Goal: Task Accomplishment & Management: Use online tool/utility

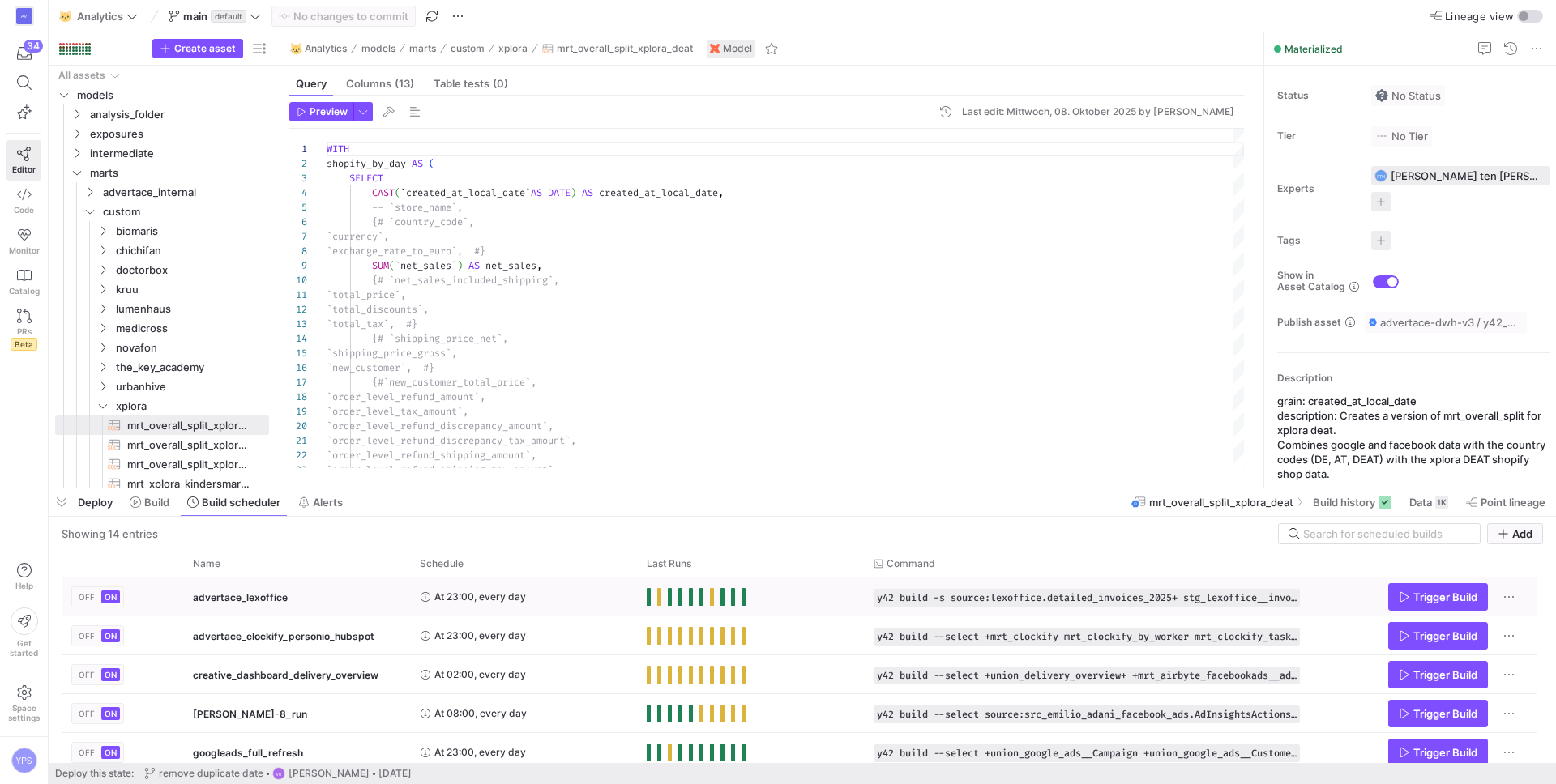
click at [560, 594] on div "At 23:00, every day" at bounding box center [523, 597] width 207 height 37
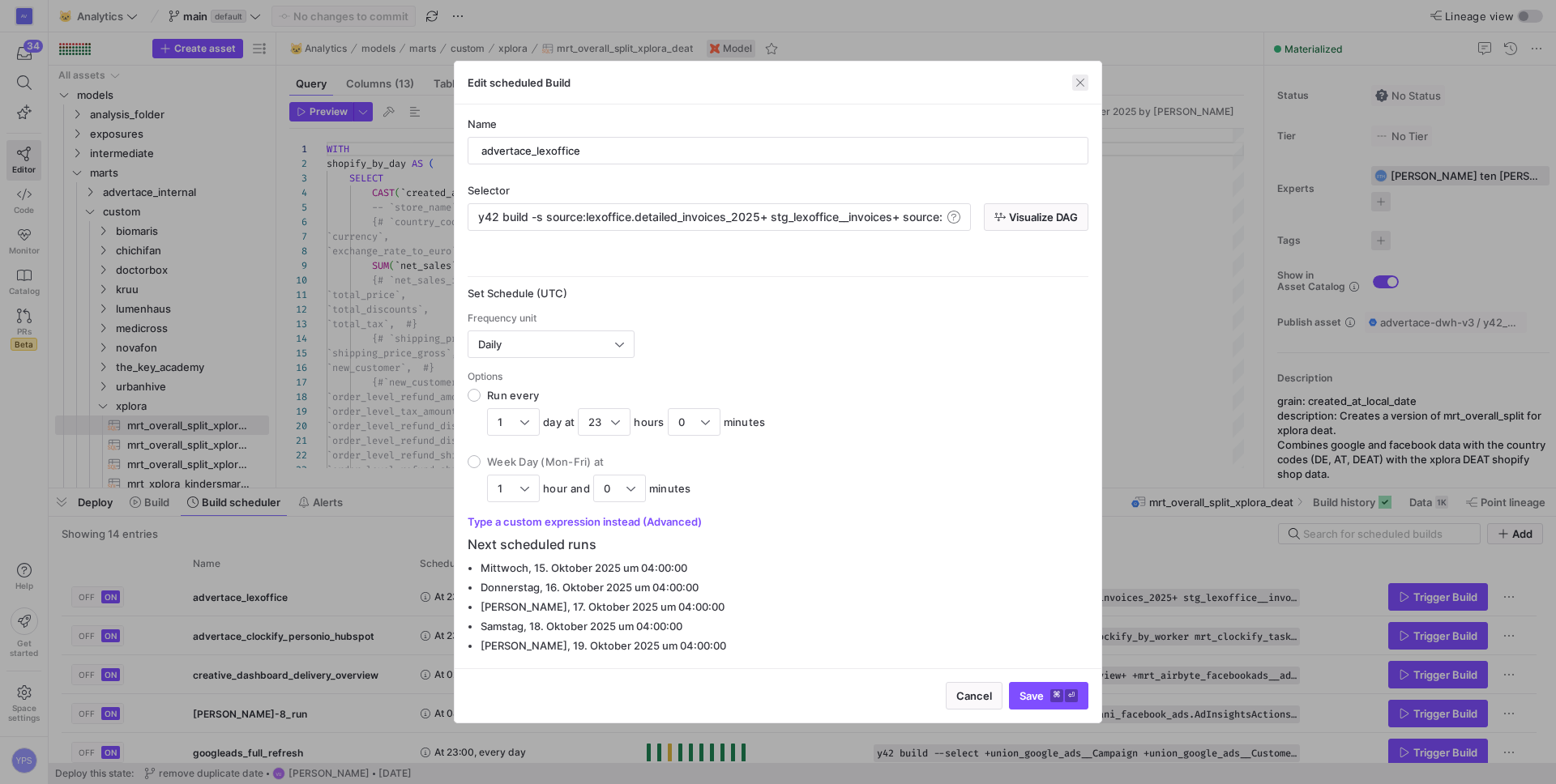
click at [1081, 83] on span "button" at bounding box center [1080, 82] width 16 height 16
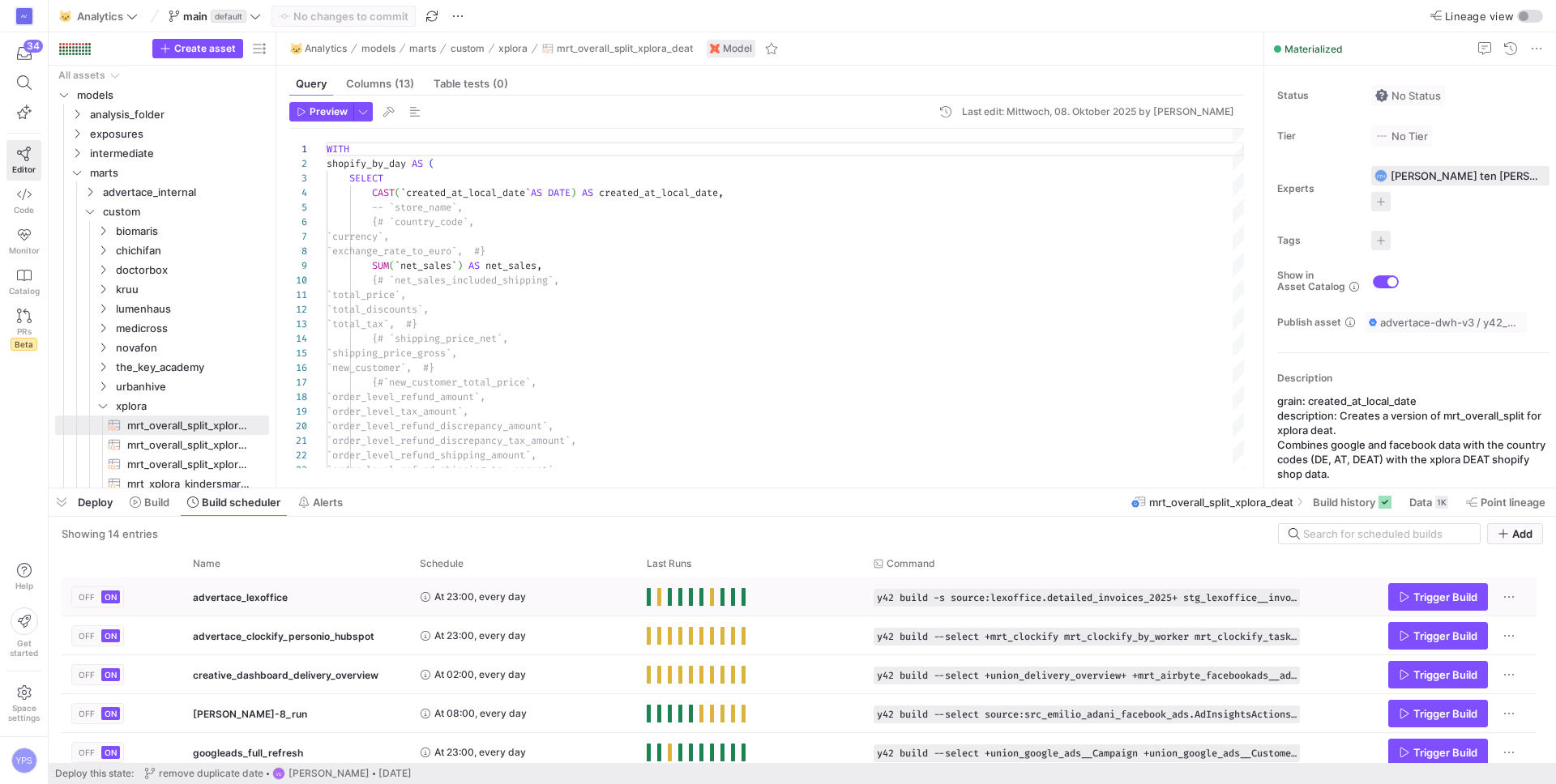
click at [766, 604] on y42-orchestration-run-status-cell-renderer "Press SPACE to select this row." at bounding box center [750, 597] width 207 height 37
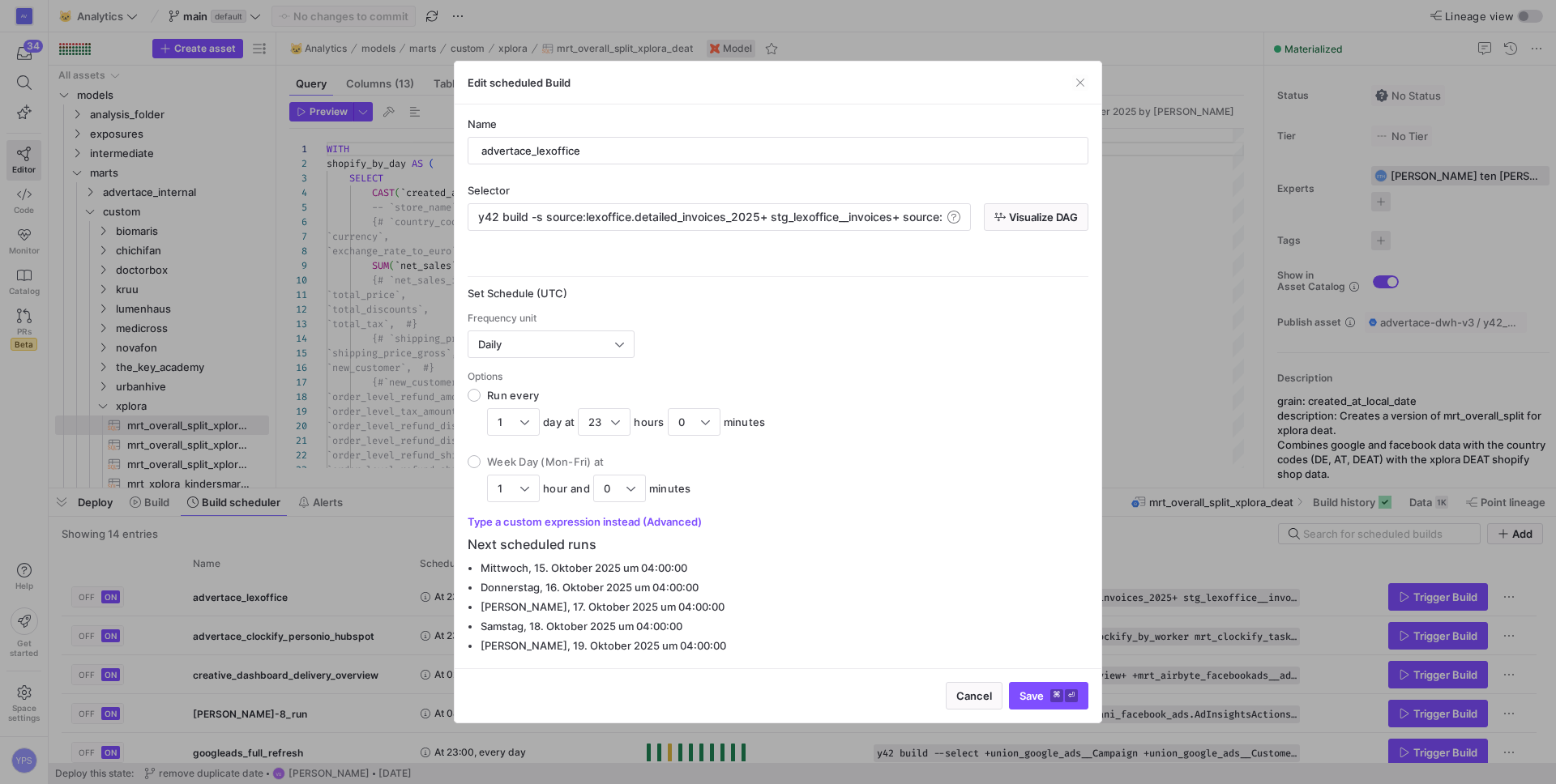
click at [1077, 92] on div "Edit scheduled Build" at bounding box center [778, 83] width 647 height 43
click at [1077, 89] on span "button" at bounding box center [1080, 82] width 16 height 16
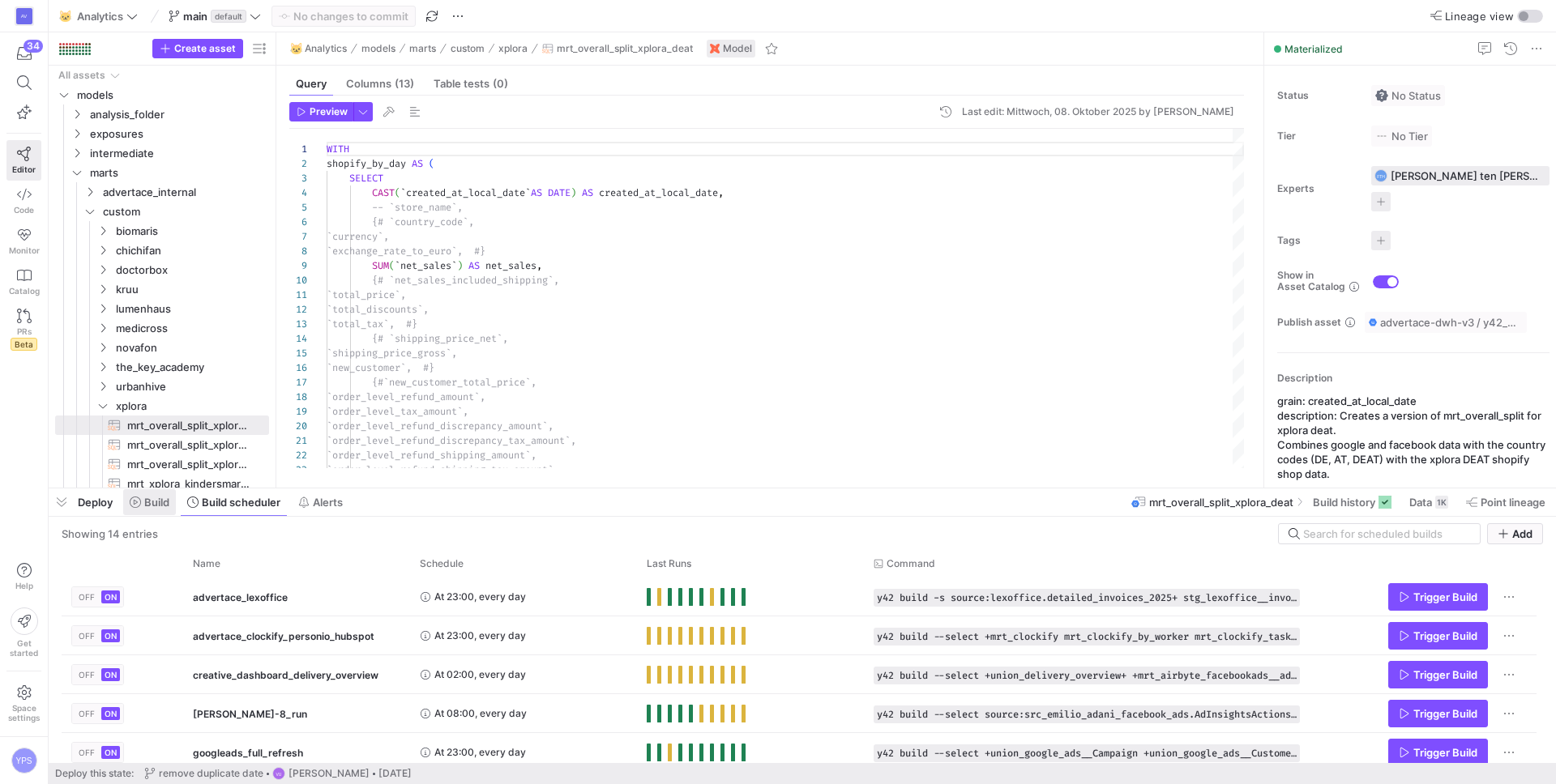
click at [134, 506] on icon at bounding box center [134, 502] width 11 height 11
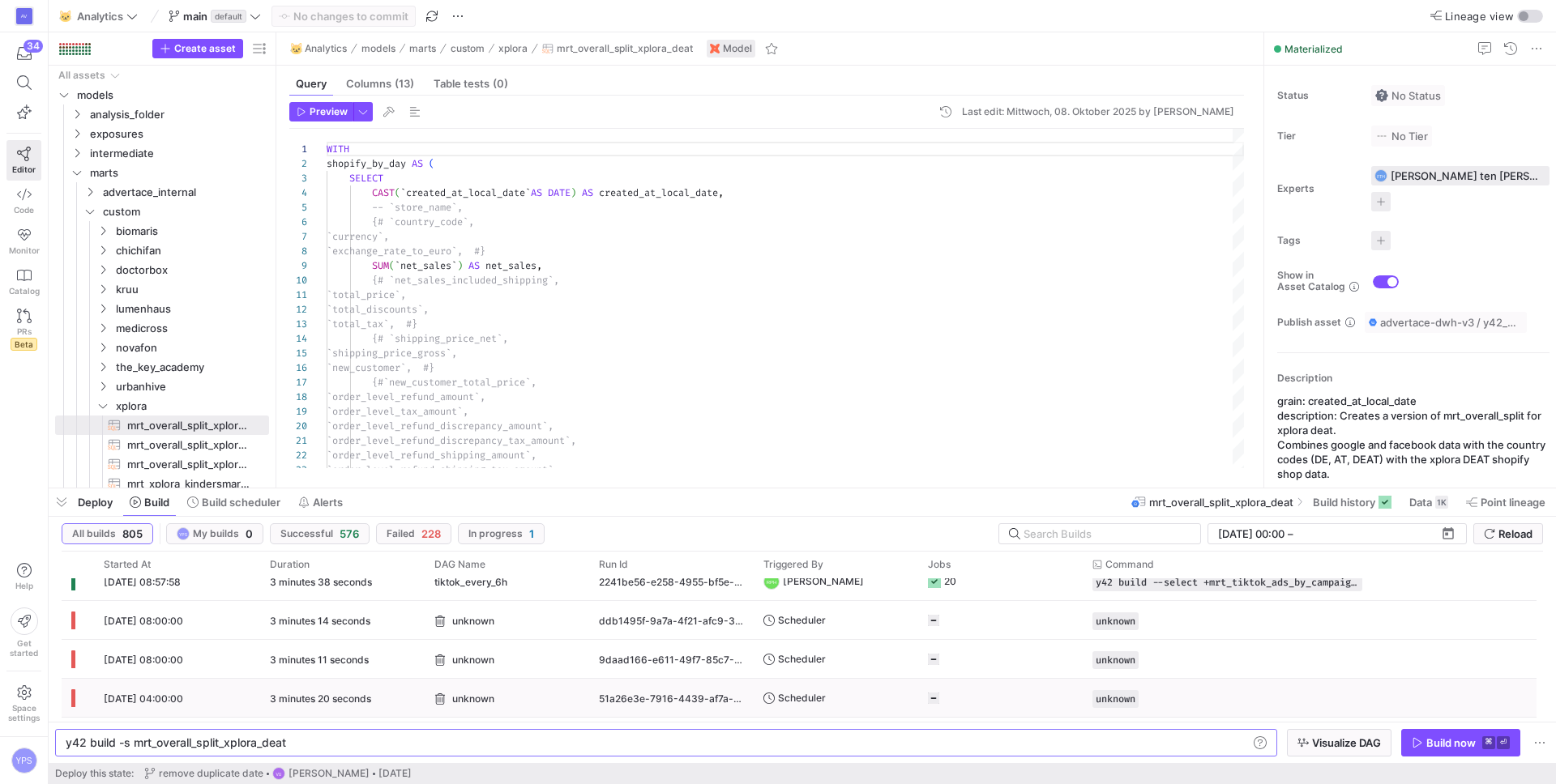
scroll to position [442, 0]
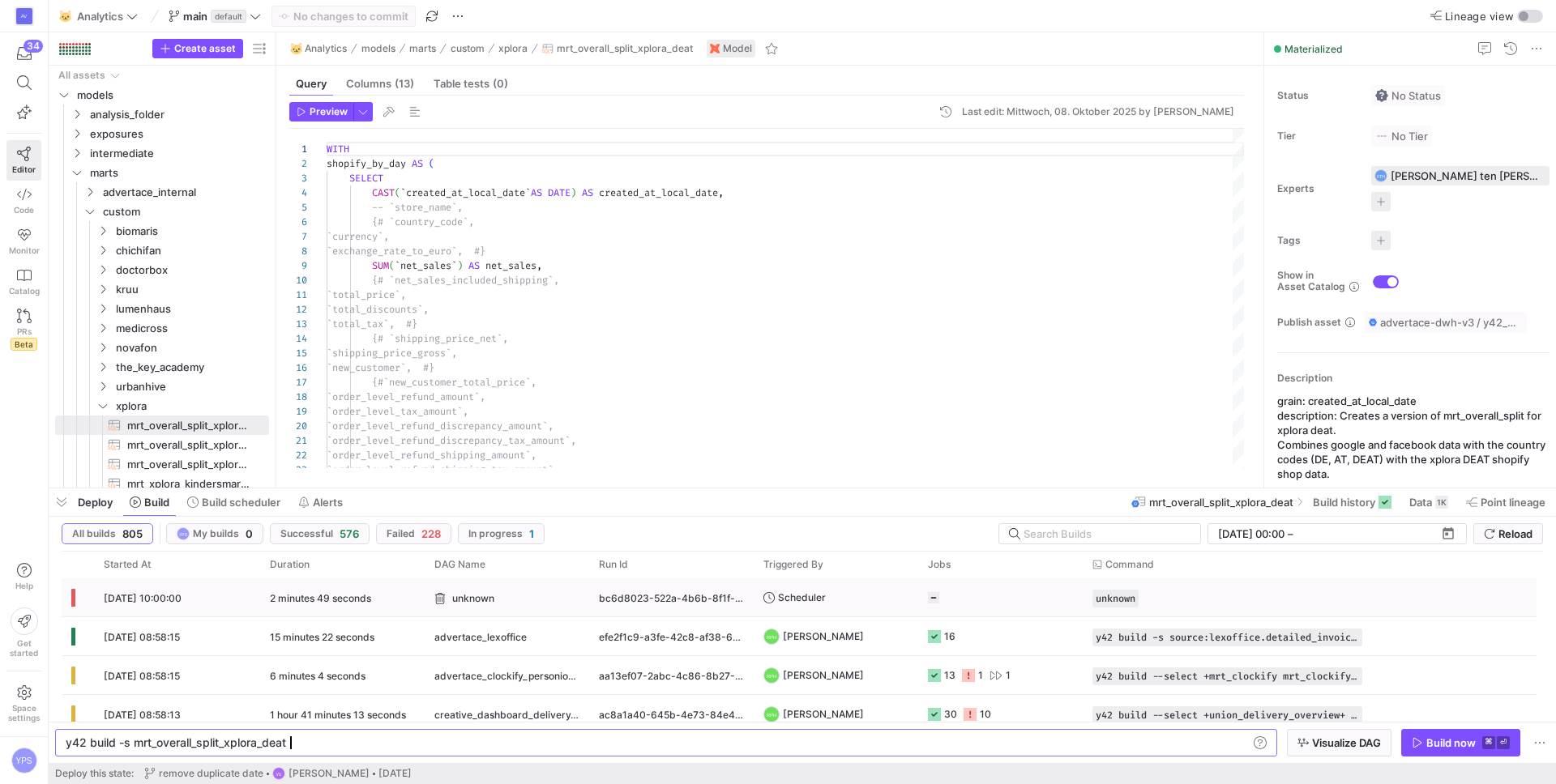
click at [540, 594] on div "unknown" at bounding box center [506, 598] width 145 height 38
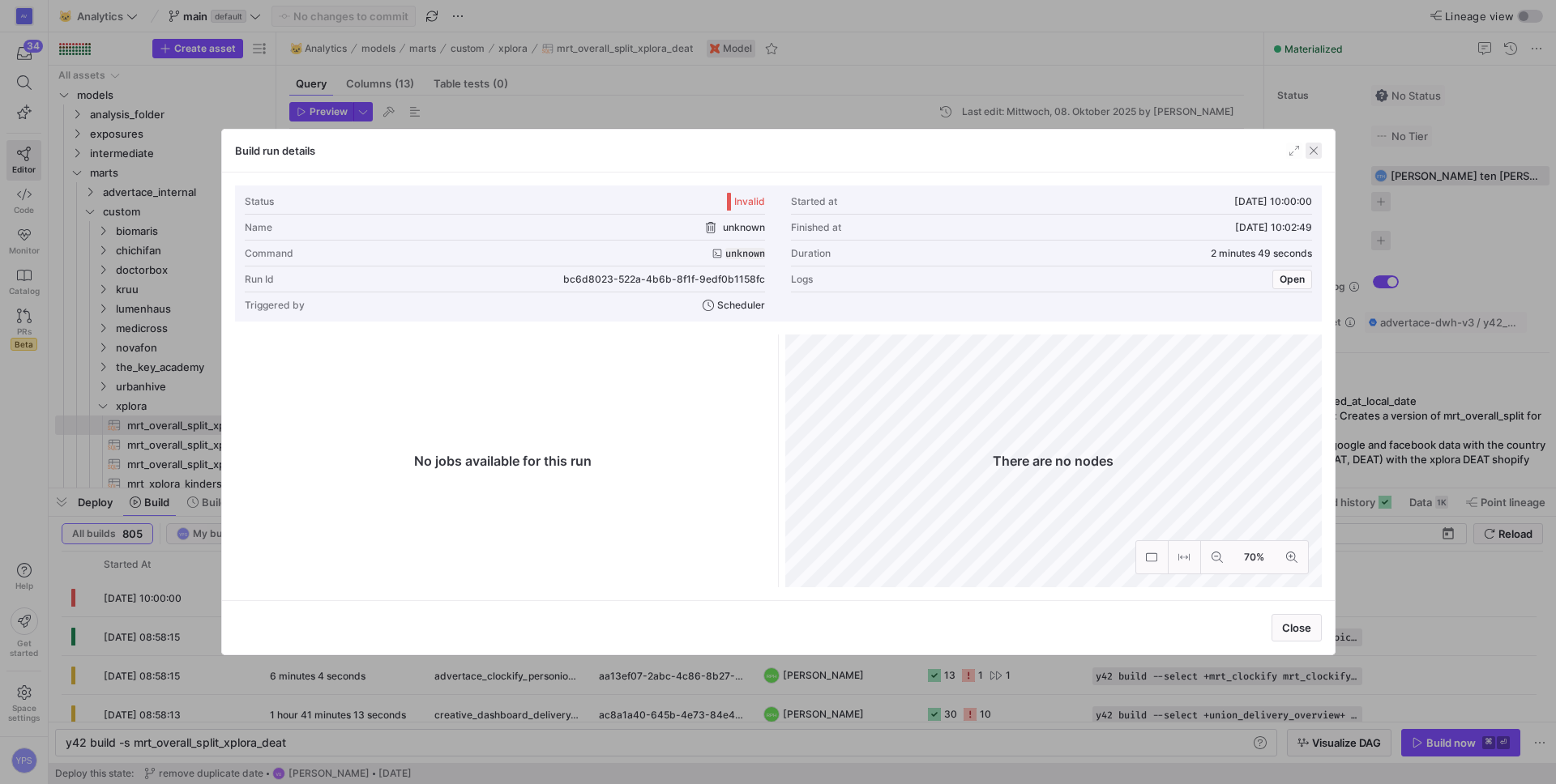
click at [1311, 156] on span "button" at bounding box center [1314, 151] width 16 height 16
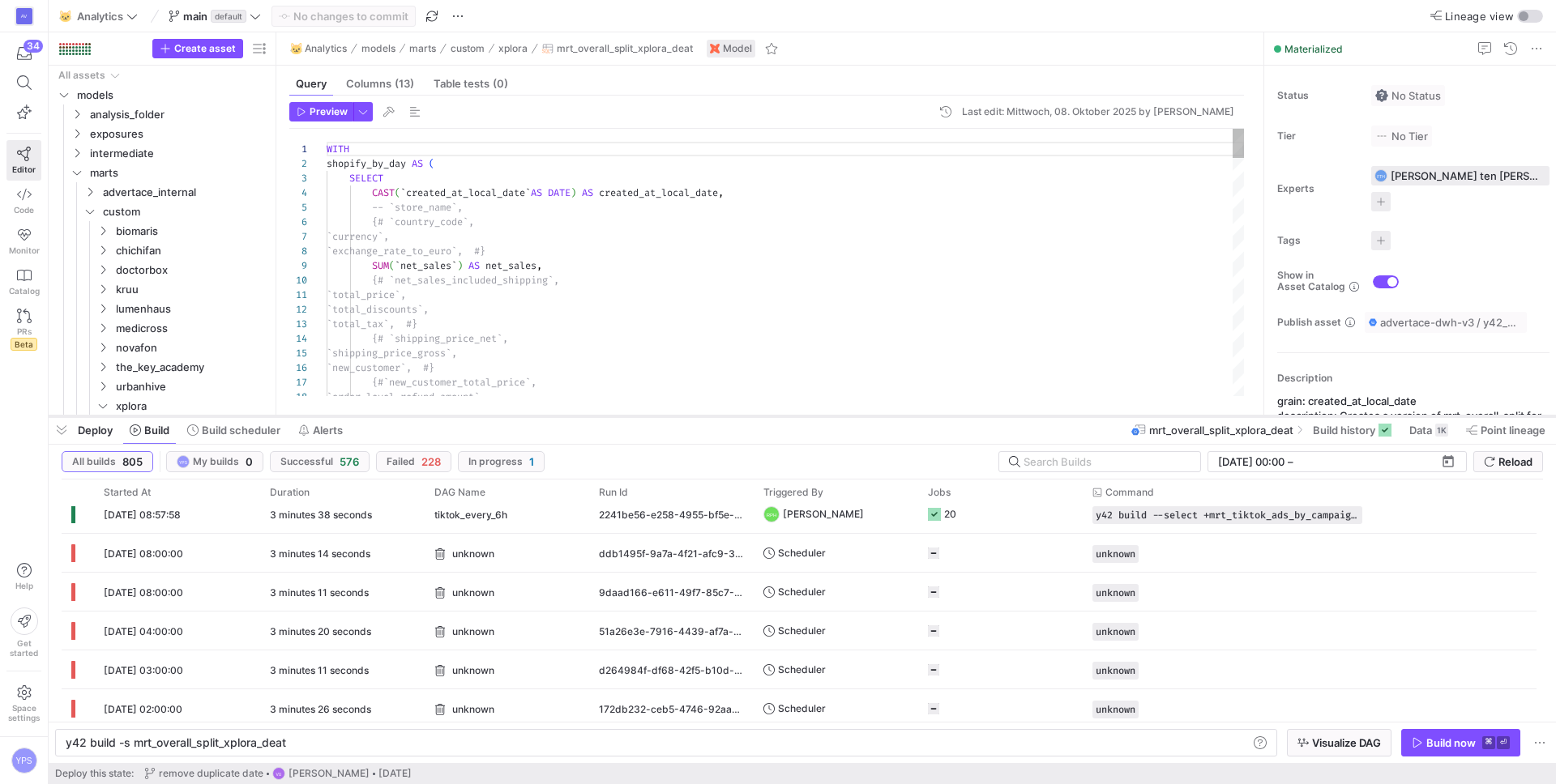
drag, startPoint x: 808, startPoint y: 485, endPoint x: 793, endPoint y: 414, distance: 72.6
click at [793, 414] on div at bounding box center [802, 417] width 1507 height 7
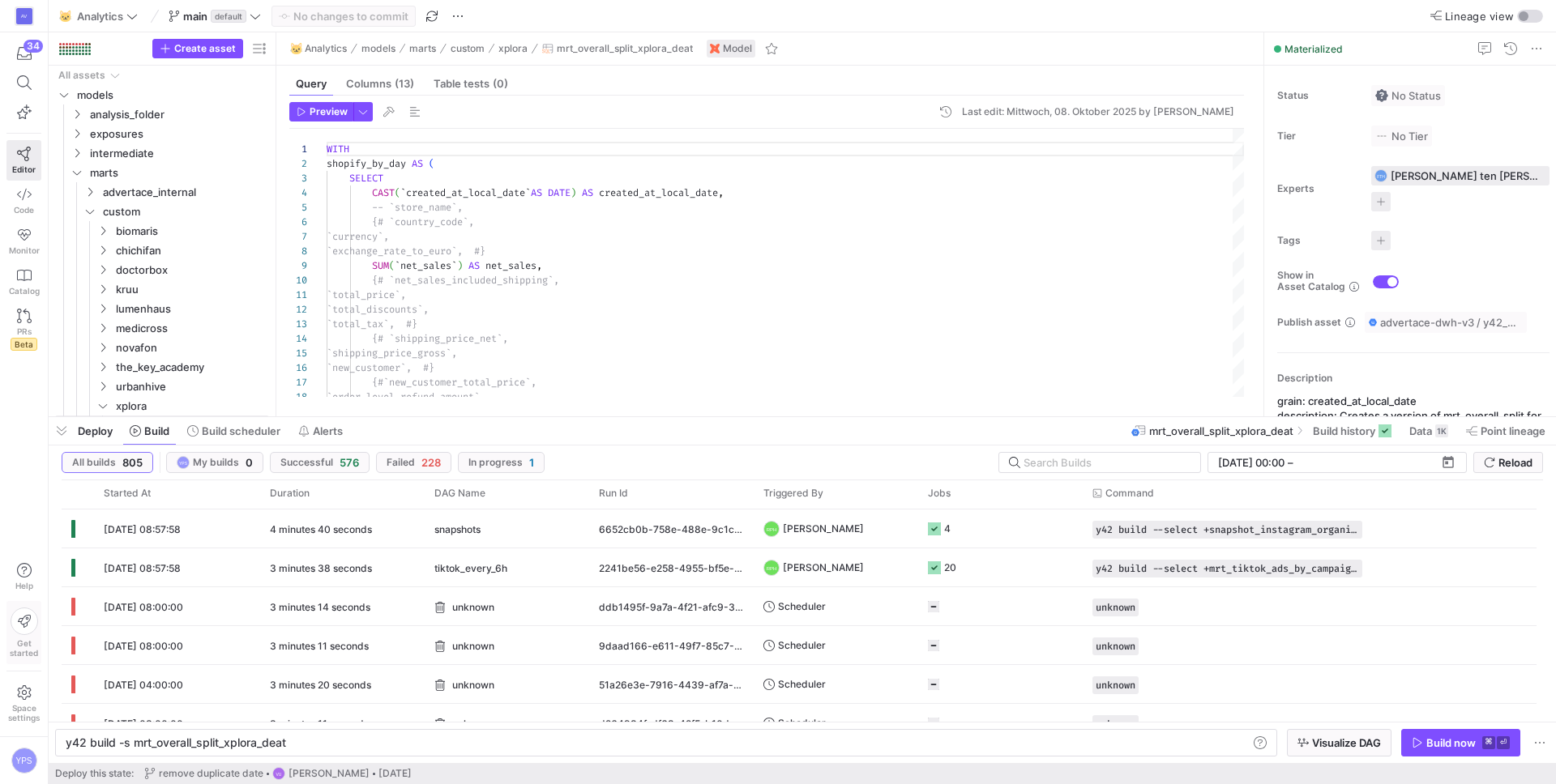
scroll to position [337, 0]
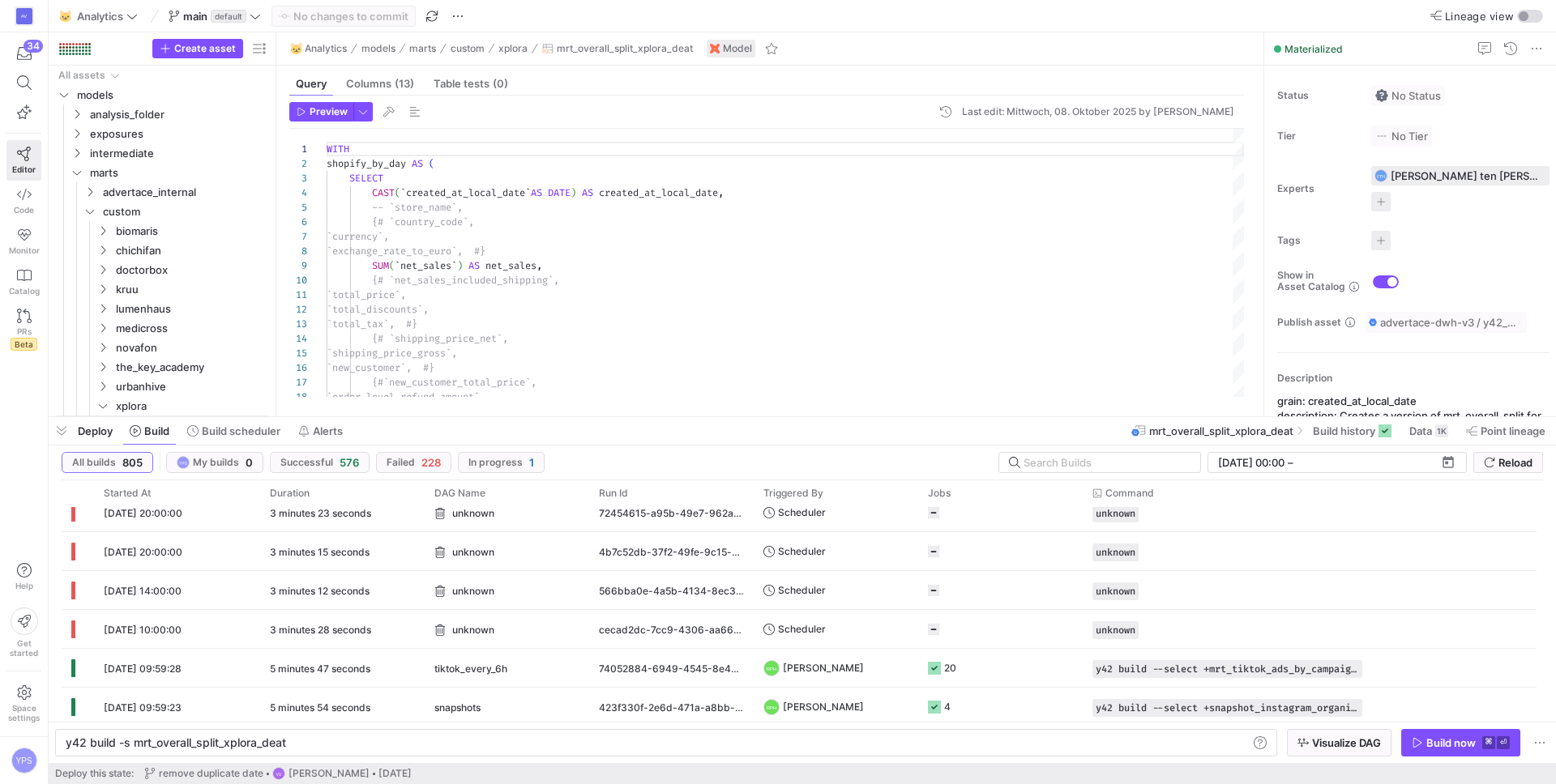
click at [91, 430] on span "Deploy" at bounding box center [95, 431] width 35 height 13
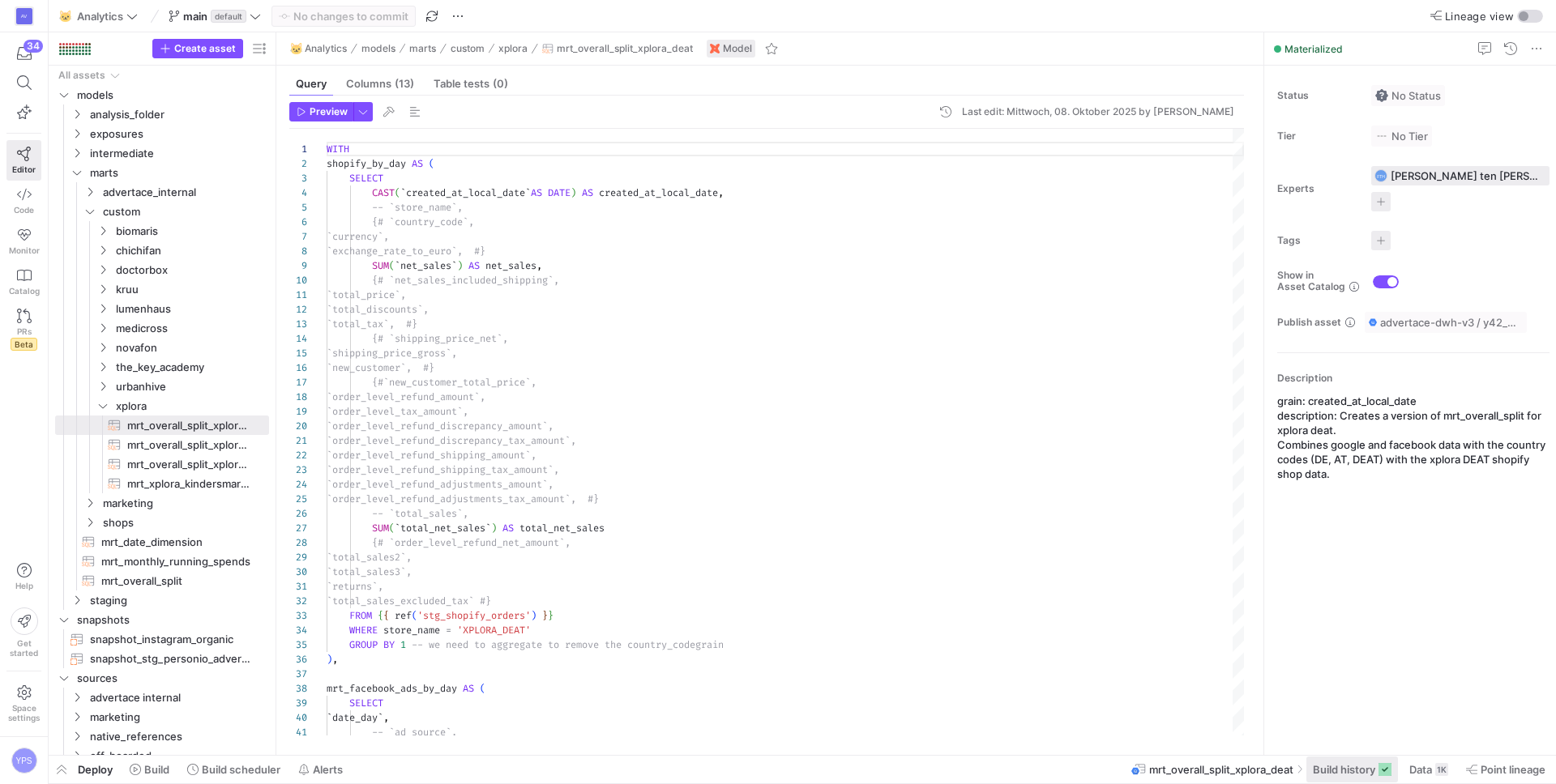
click at [1324, 764] on span "Build history" at bounding box center [1344, 769] width 63 height 13
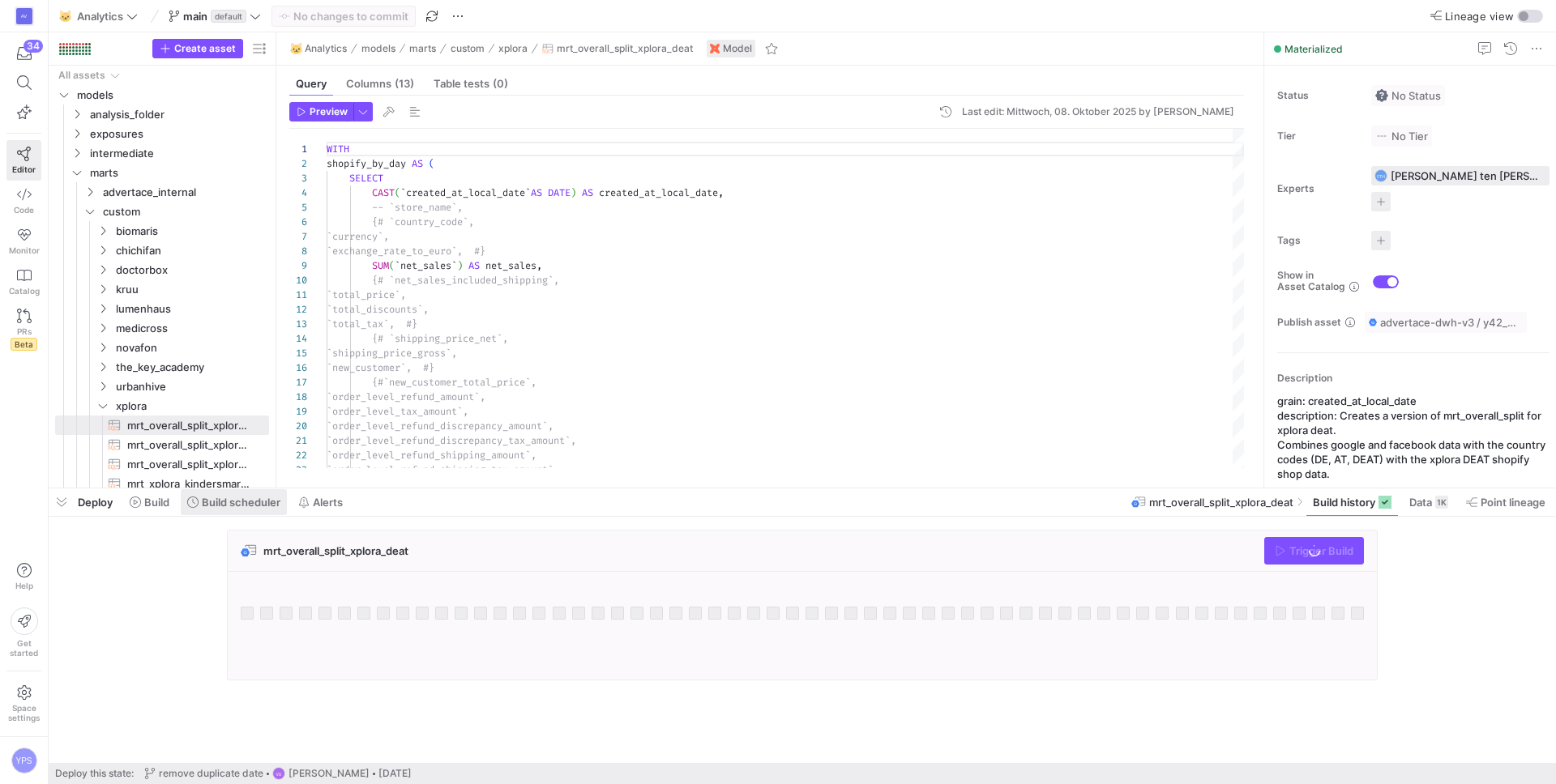
click at [247, 501] on span "Build scheduler" at bounding box center [241, 502] width 79 height 13
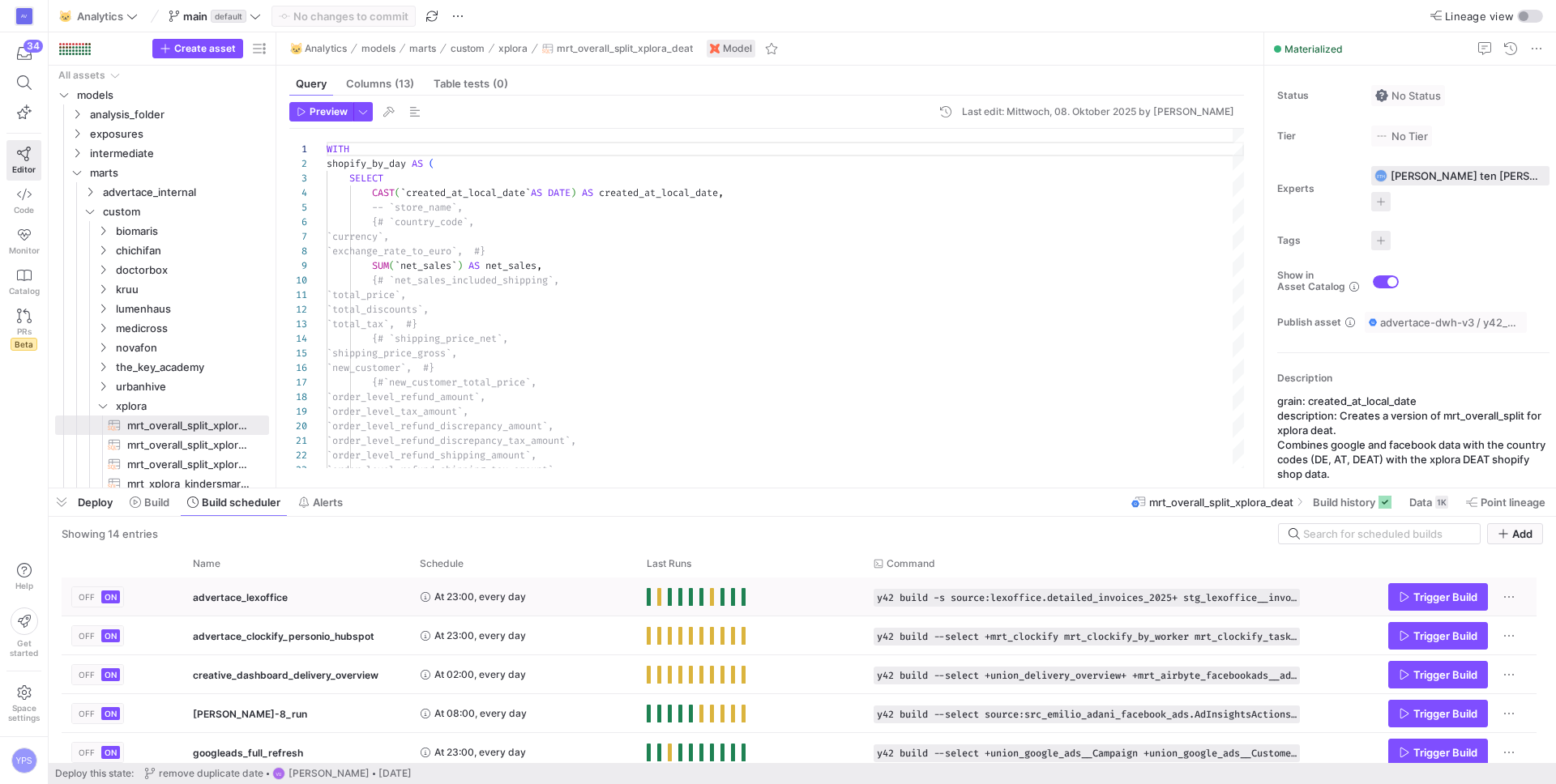
click at [277, 597] on span "advertace_lexoffice" at bounding box center [240, 597] width 95 height 38
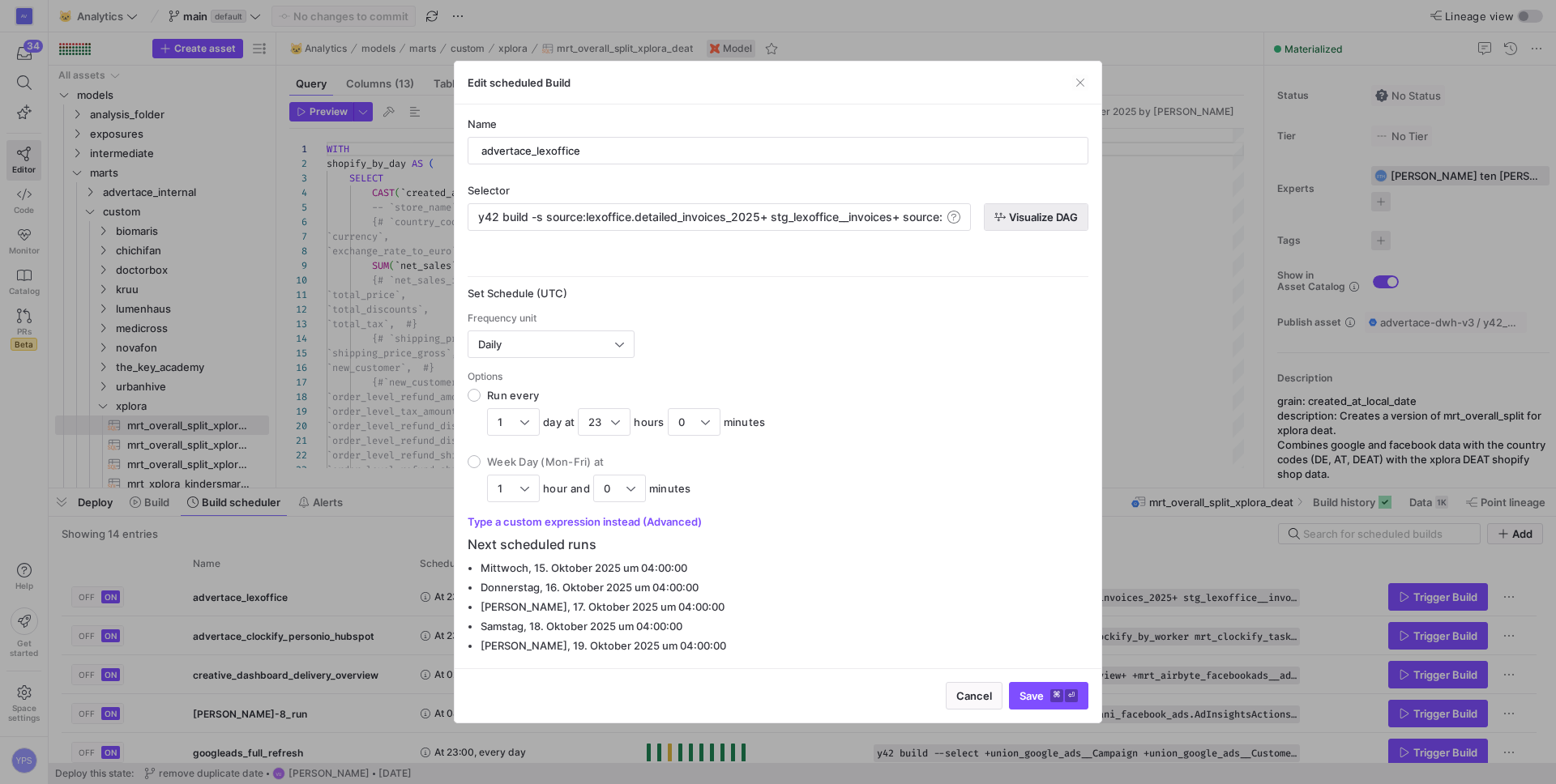
click at [1009, 213] on span "Visualize DAG" at bounding box center [1043, 217] width 69 height 13
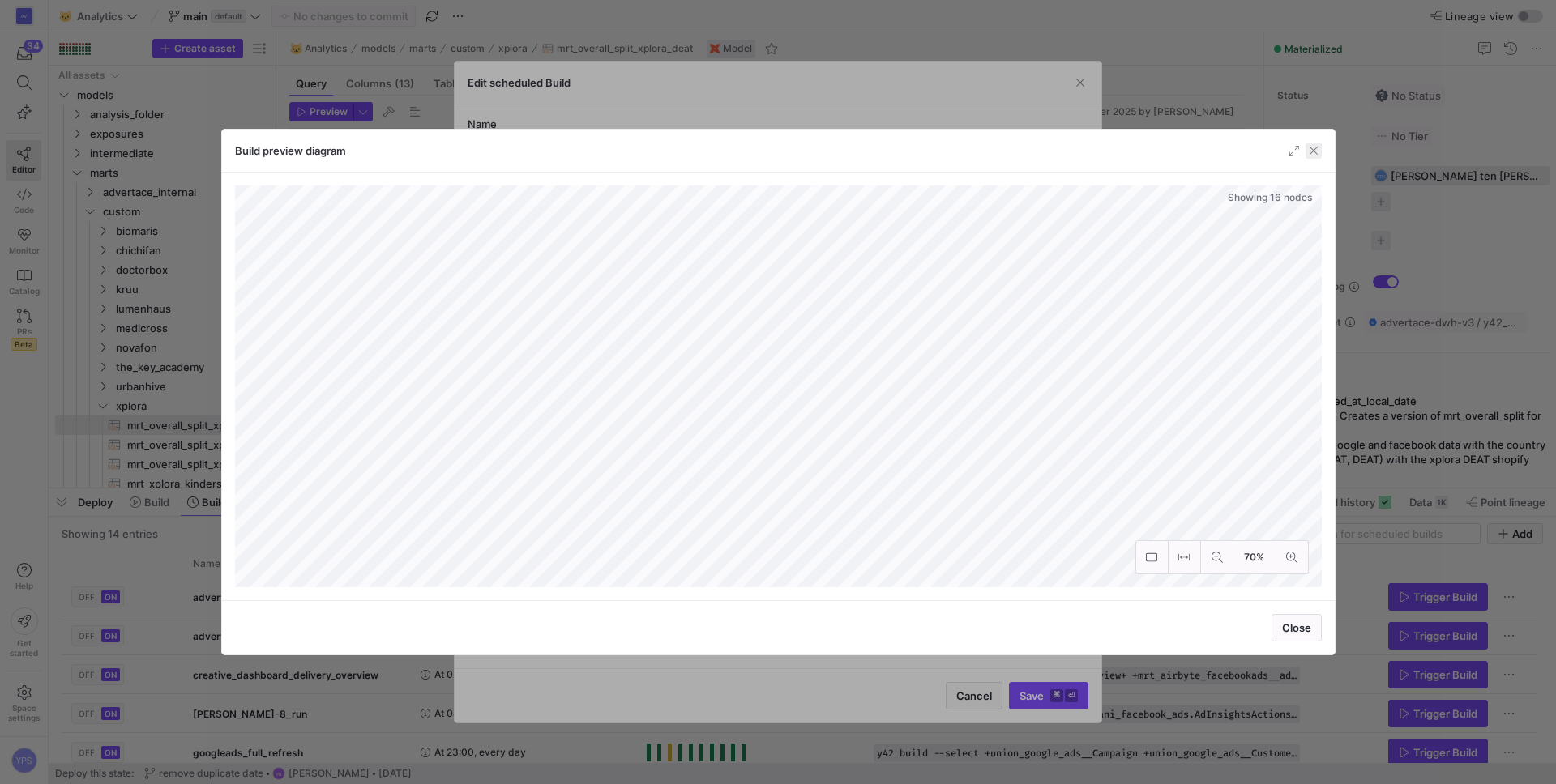
click at [1310, 156] on span "button" at bounding box center [1314, 151] width 16 height 16
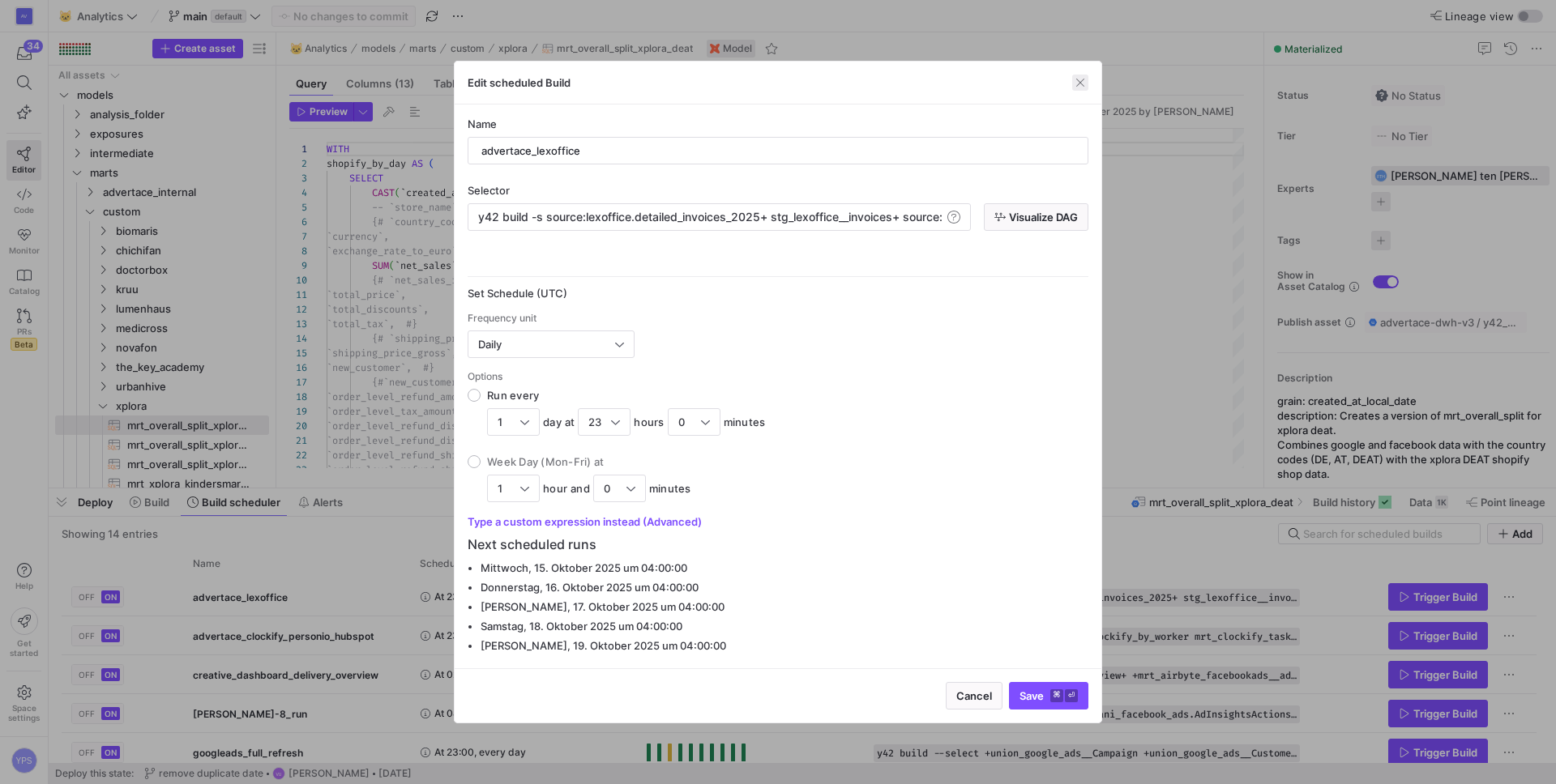
click at [1084, 80] on span "button" at bounding box center [1080, 82] width 16 height 16
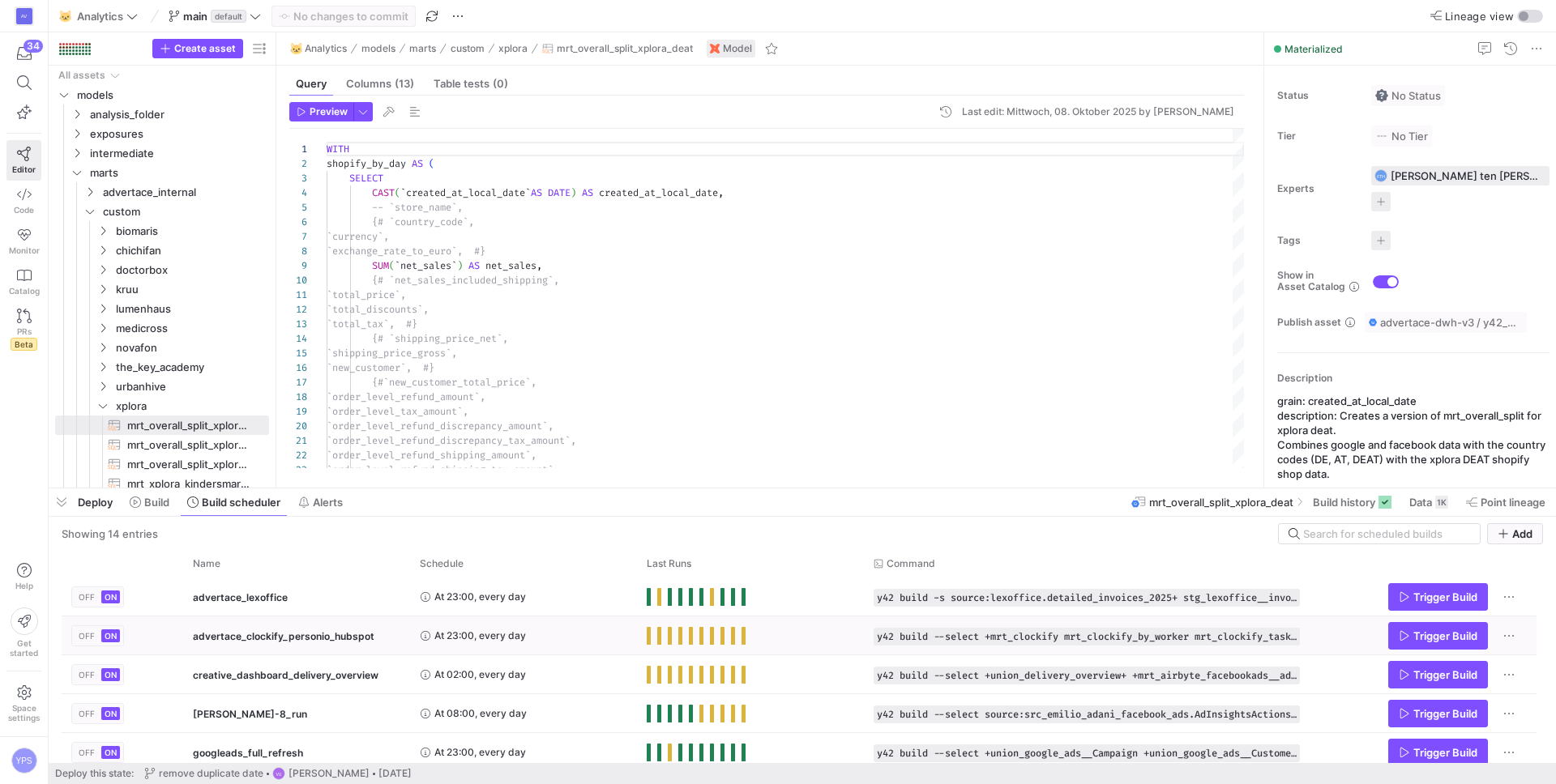
click at [331, 639] on span "advertace_clockify_personio_hubspot" at bounding box center [283, 636] width 182 height 38
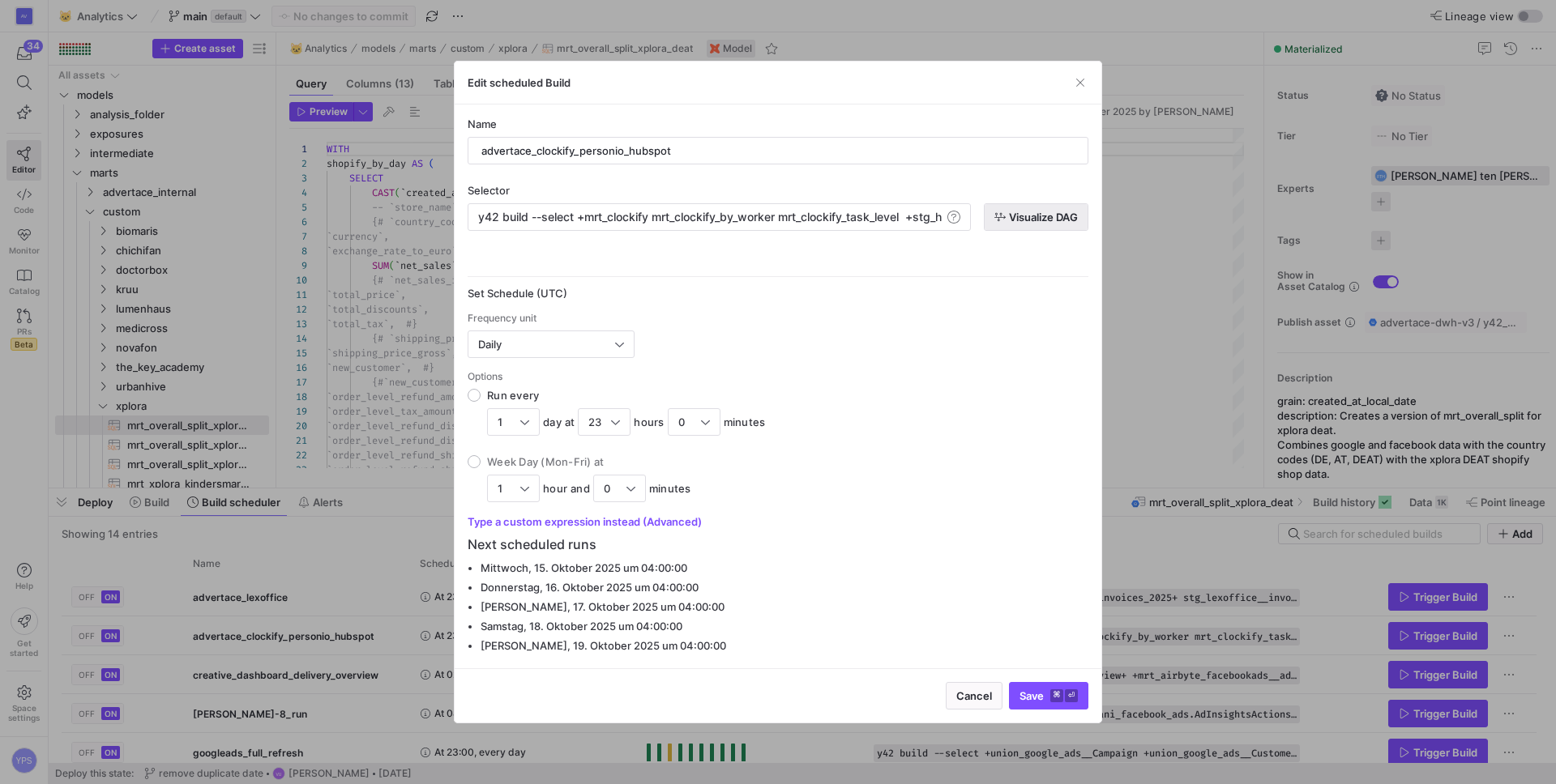
click at [1035, 219] on span "Visualize DAG" at bounding box center [1043, 217] width 69 height 13
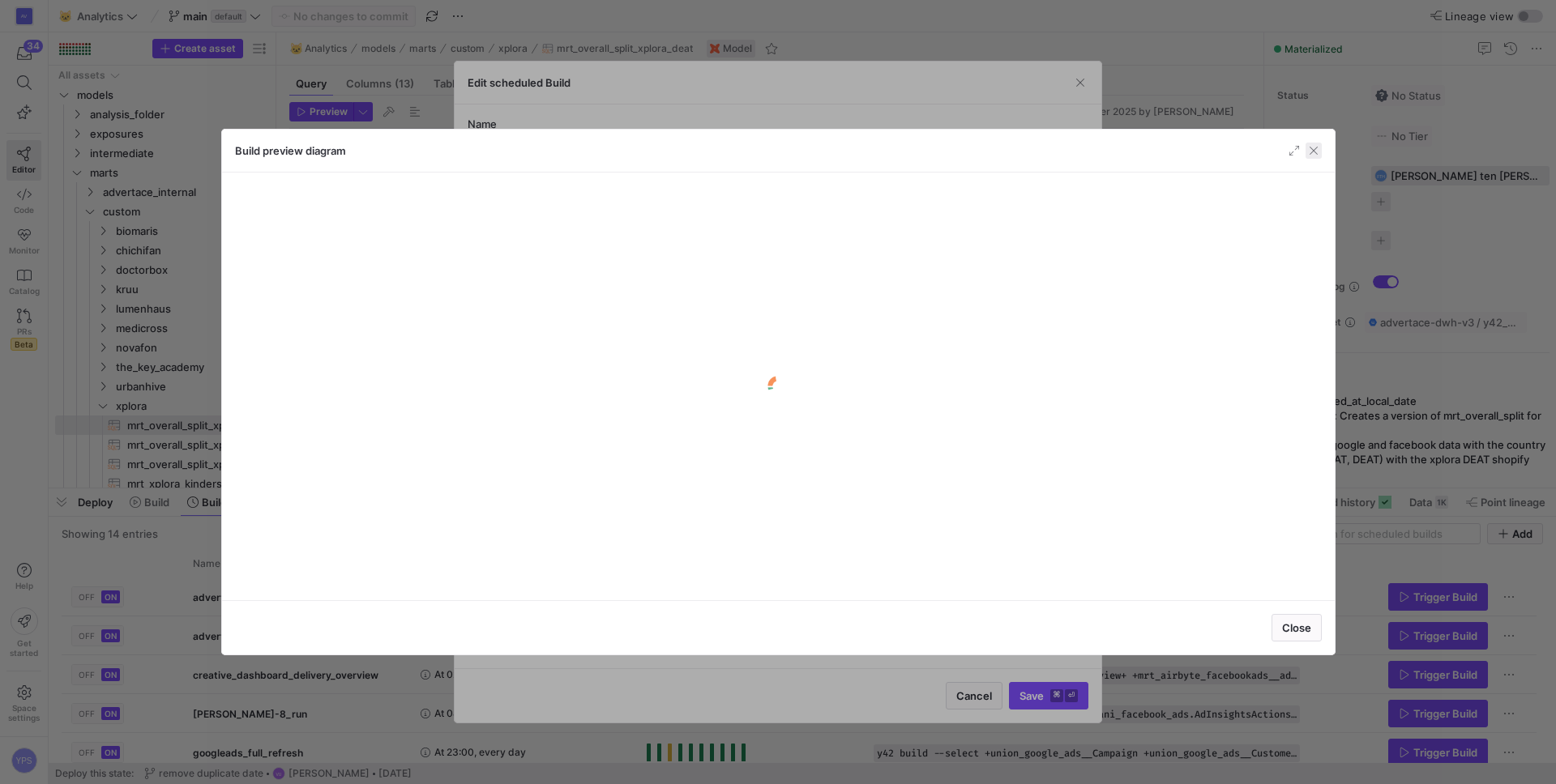
click at [1318, 153] on span "button" at bounding box center [1314, 151] width 16 height 16
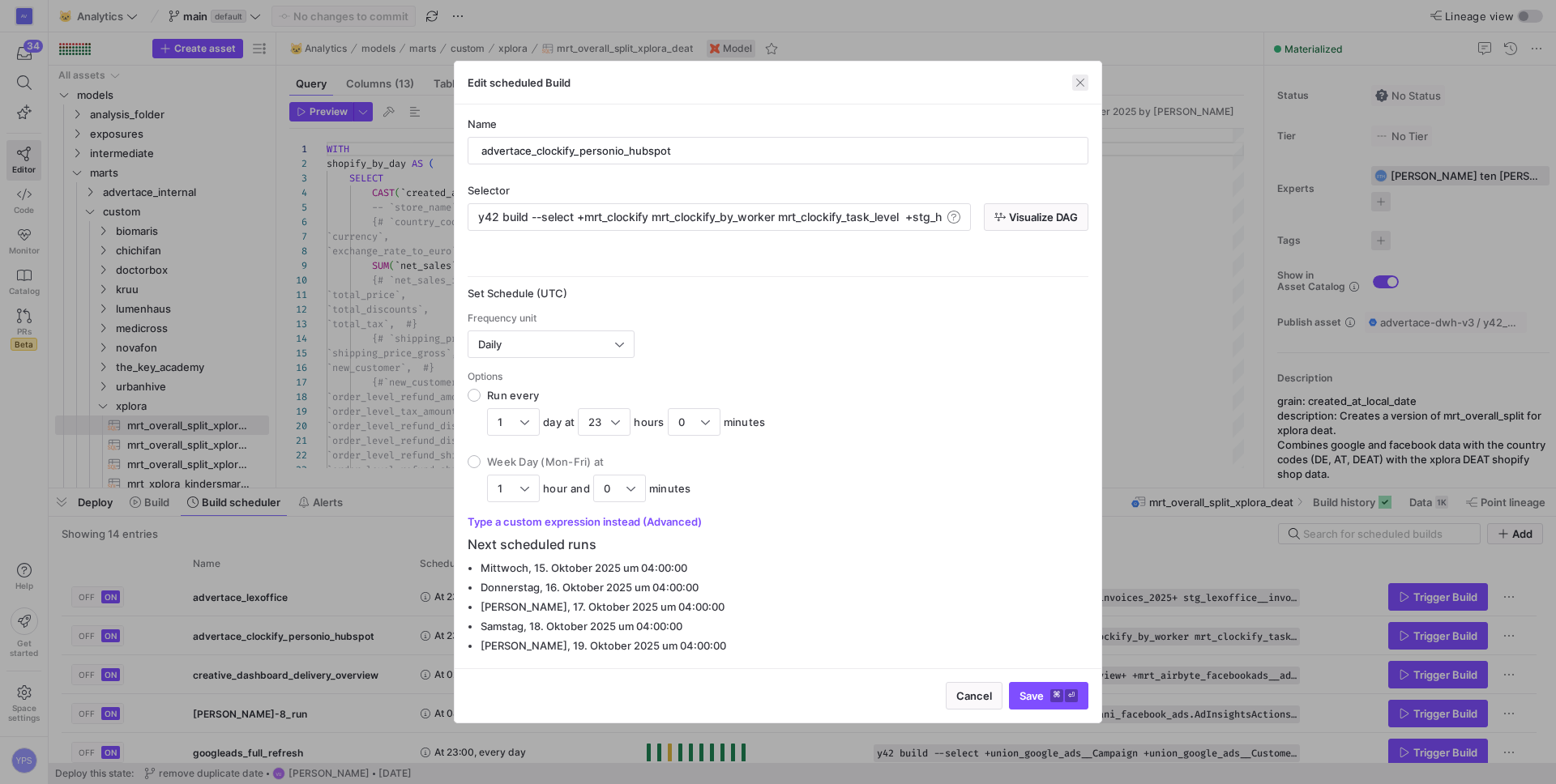
click at [1076, 90] on span "button" at bounding box center [1080, 82] width 16 height 16
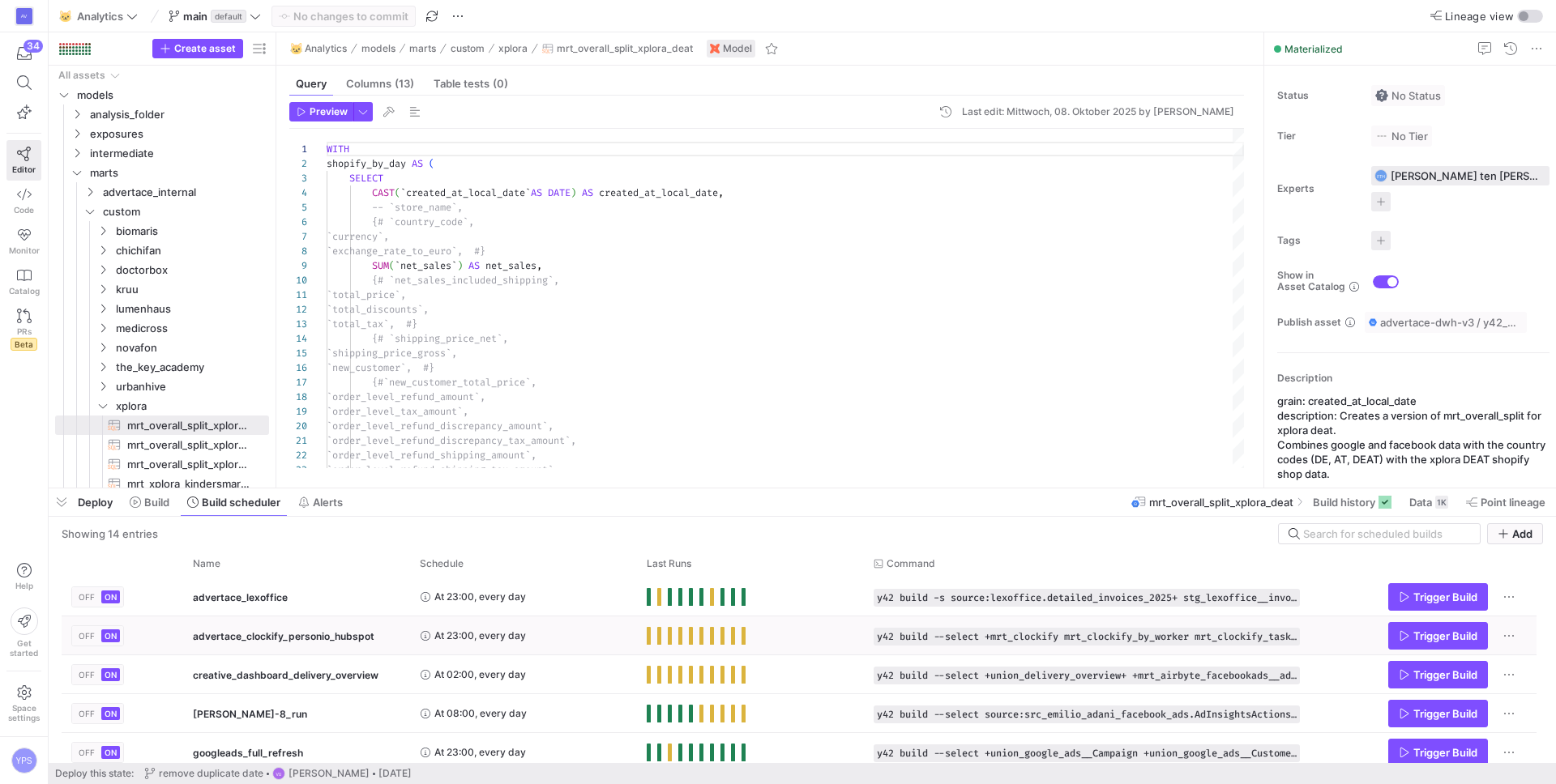
click at [605, 638] on div "At 23:00, every day" at bounding box center [523, 635] width 207 height 37
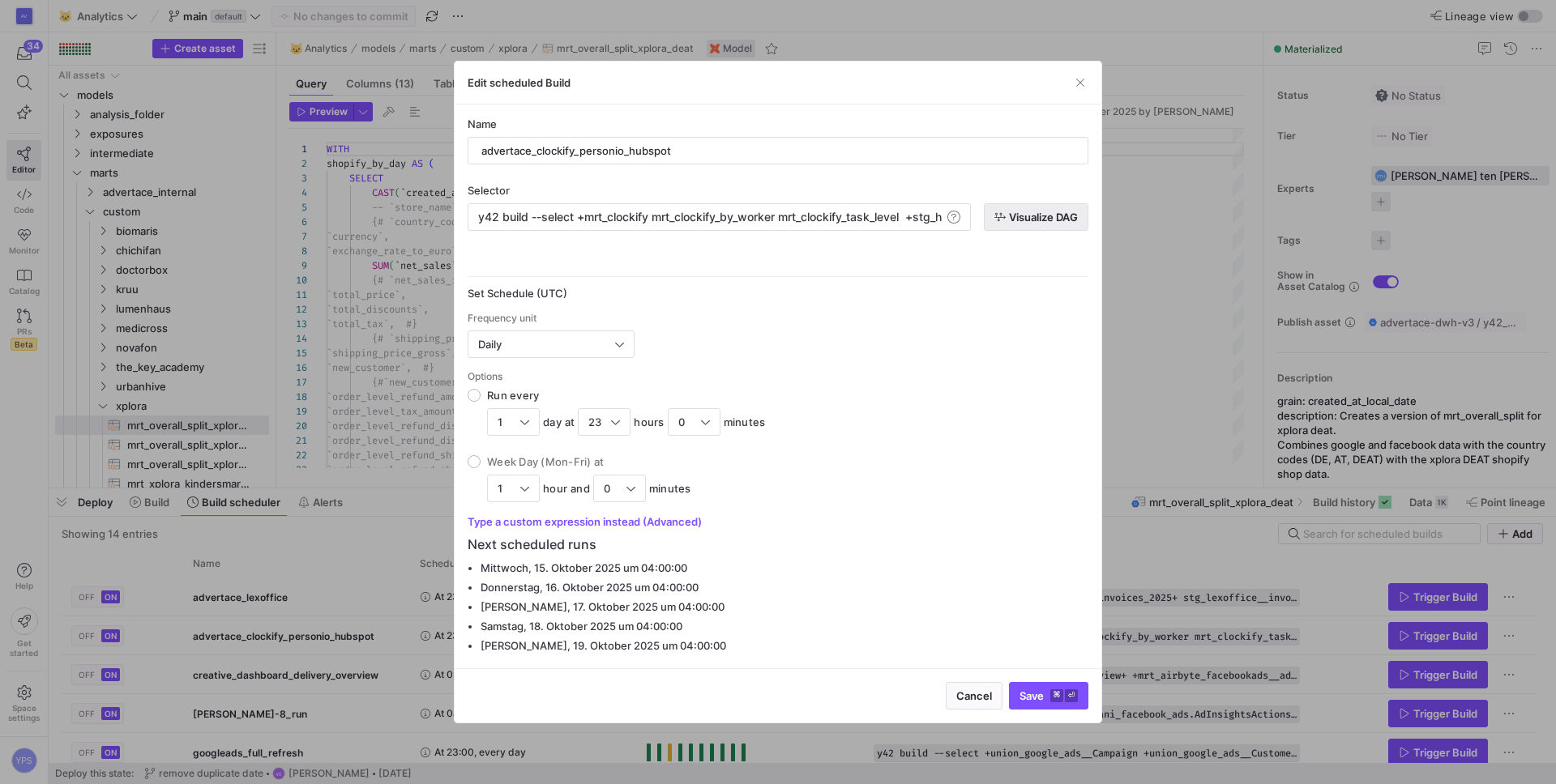
click at [1018, 216] on span "Visualize DAG" at bounding box center [1043, 217] width 69 height 13
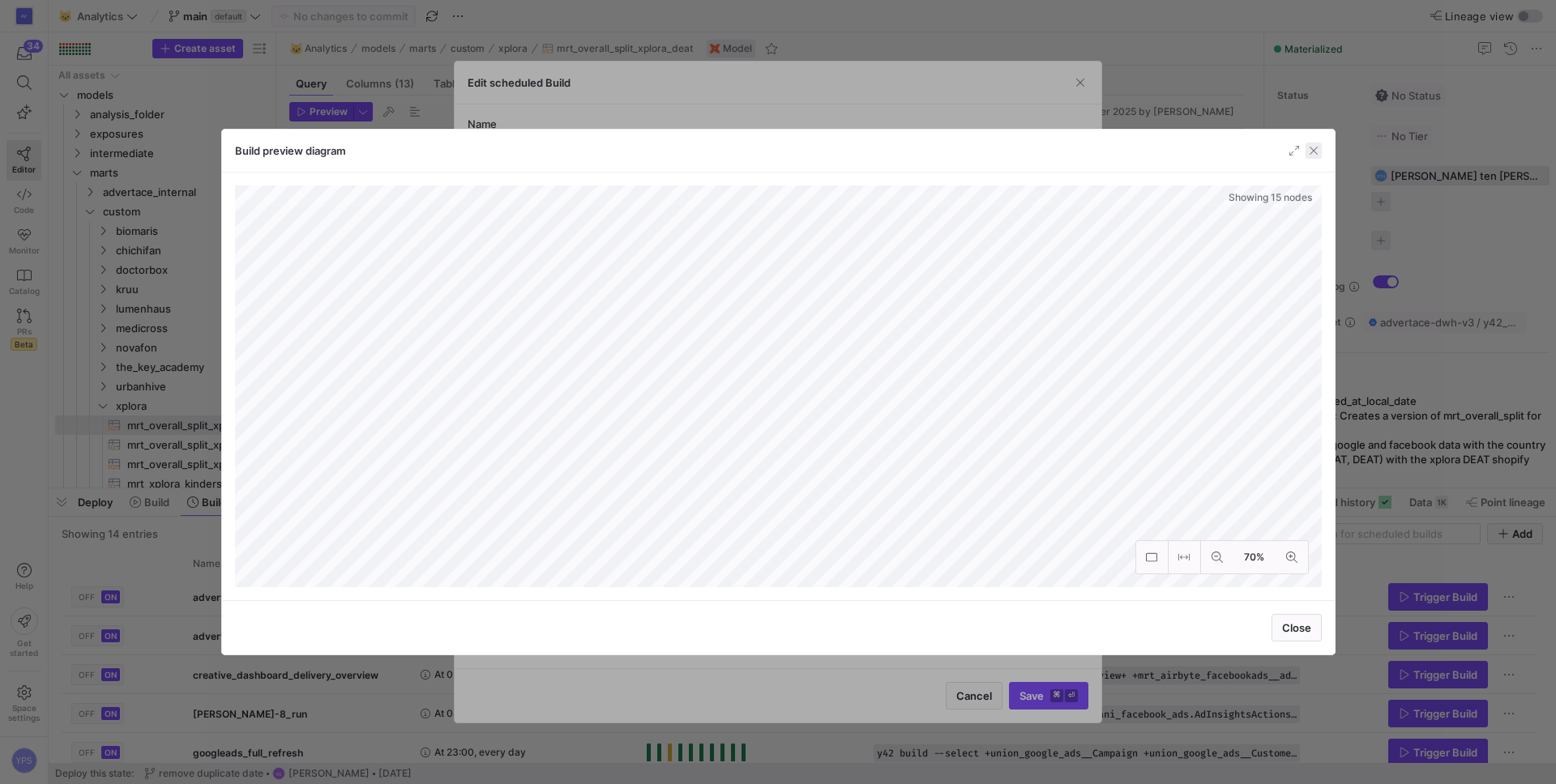
click at [1318, 147] on span "button" at bounding box center [1314, 151] width 16 height 16
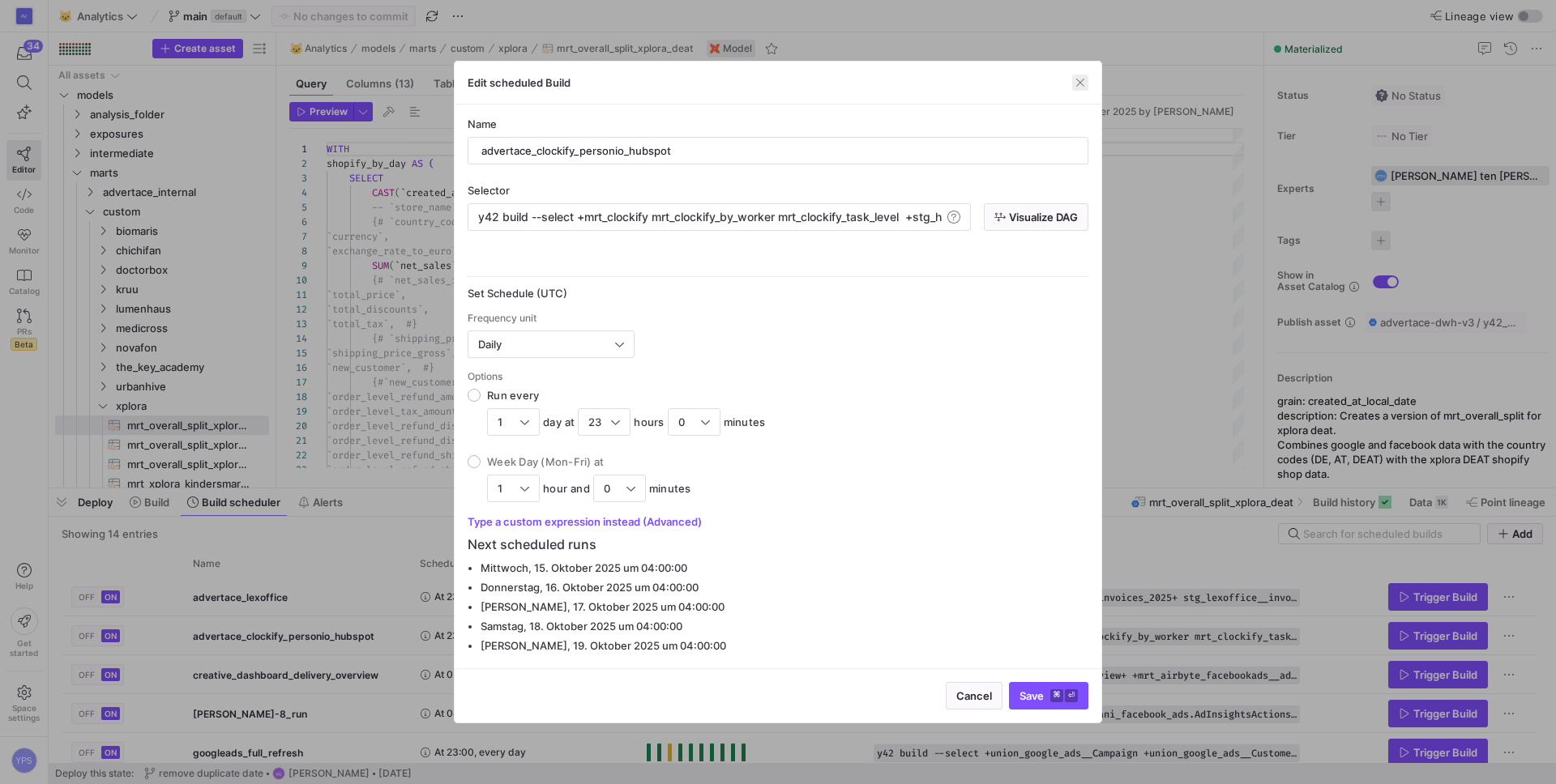
click at [1076, 81] on span "button" at bounding box center [1080, 82] width 16 height 16
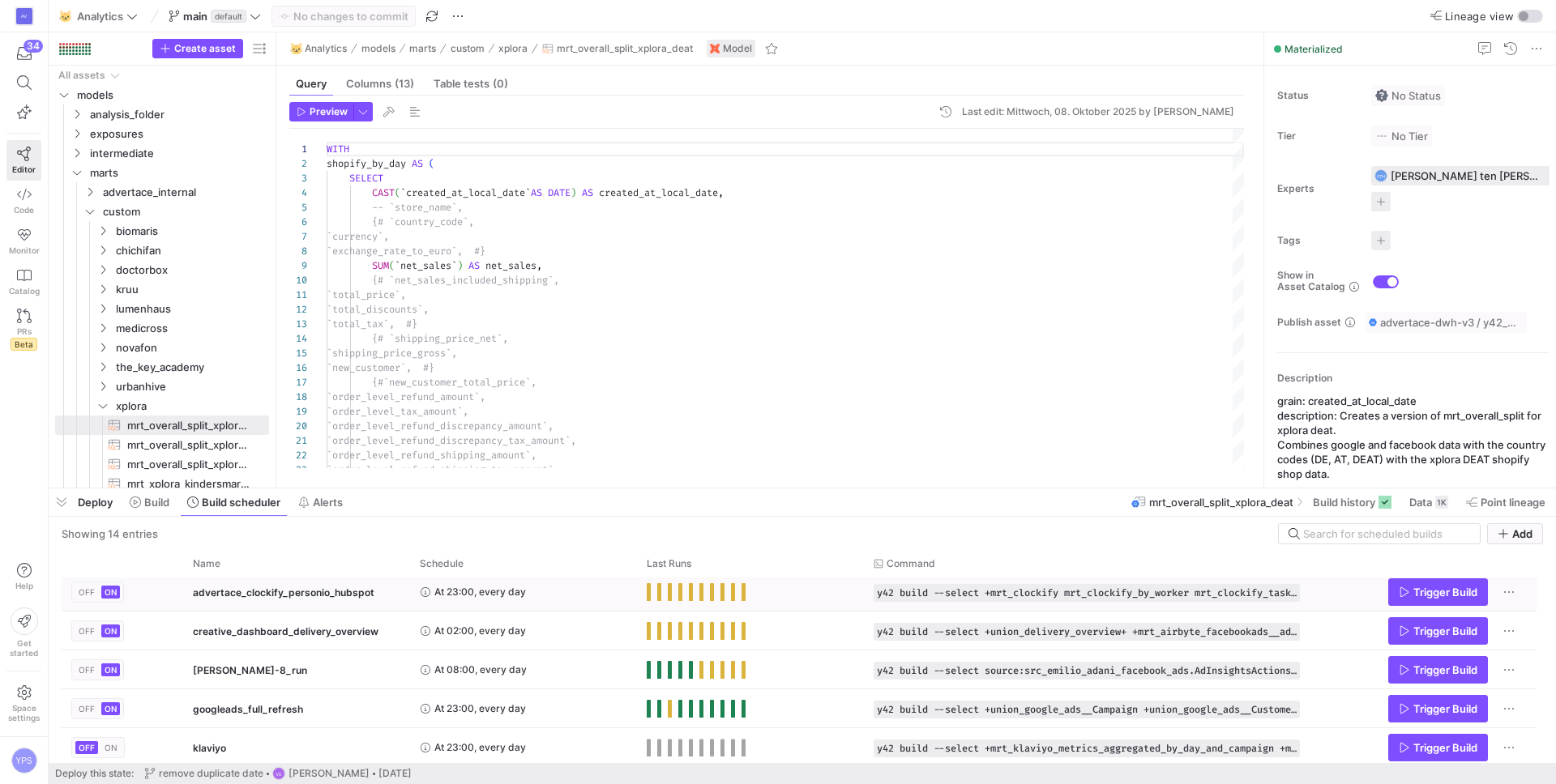
scroll to position [48, 0]
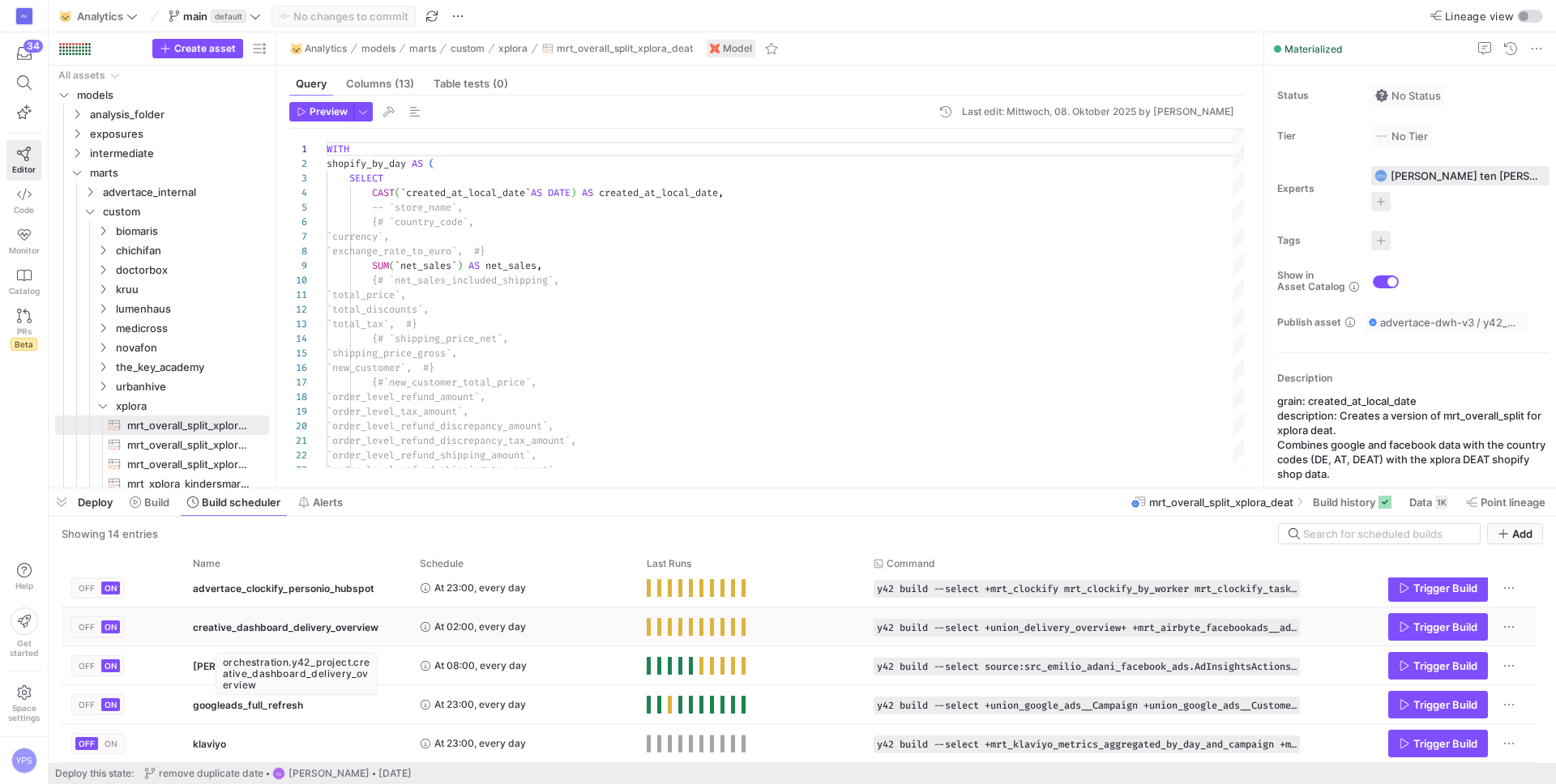
click at [312, 635] on span "creative_dashboard_delivery_overview" at bounding box center [285, 627] width 186 height 38
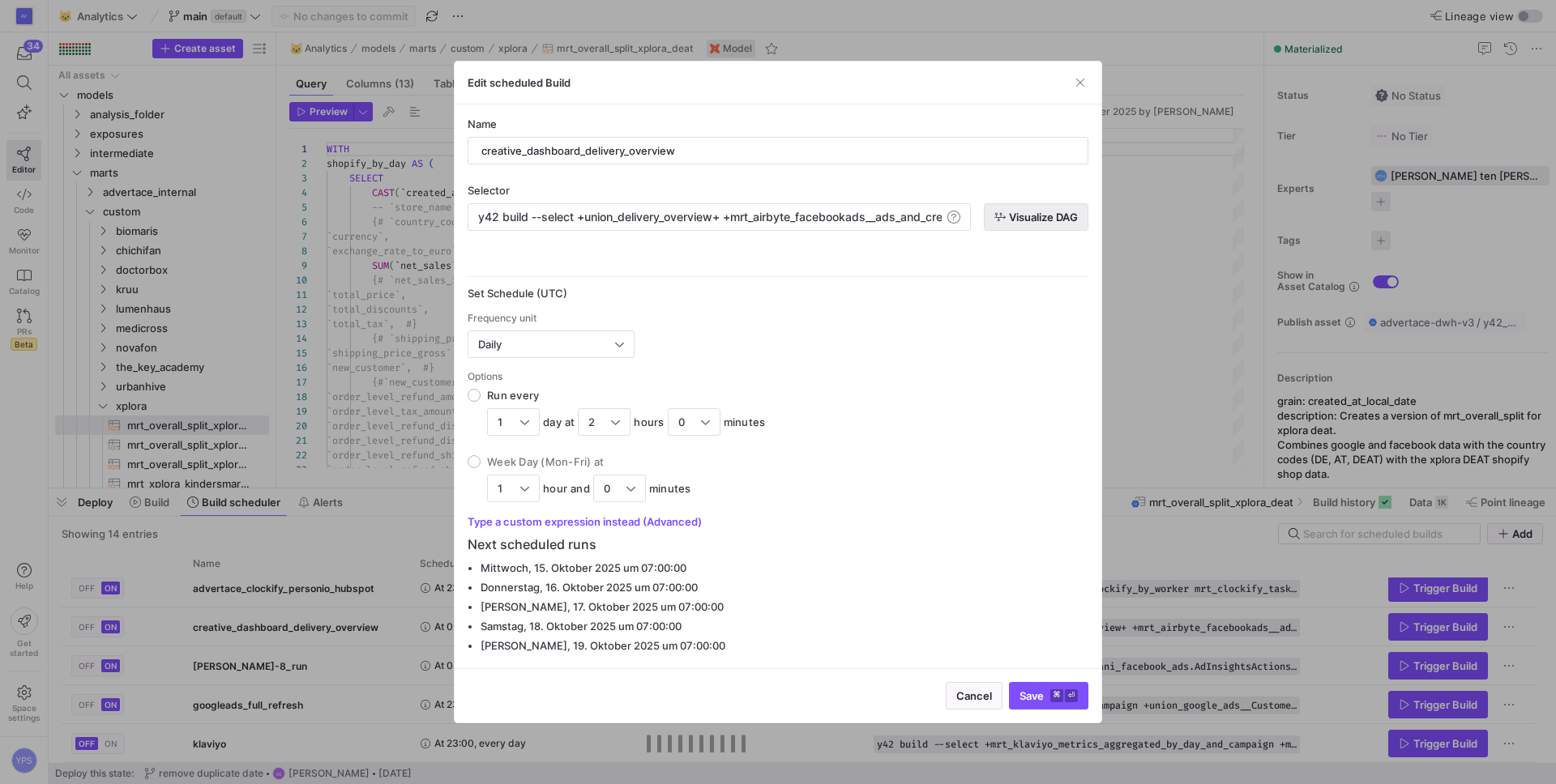
click at [1022, 213] on span "Visualize DAG" at bounding box center [1043, 217] width 69 height 13
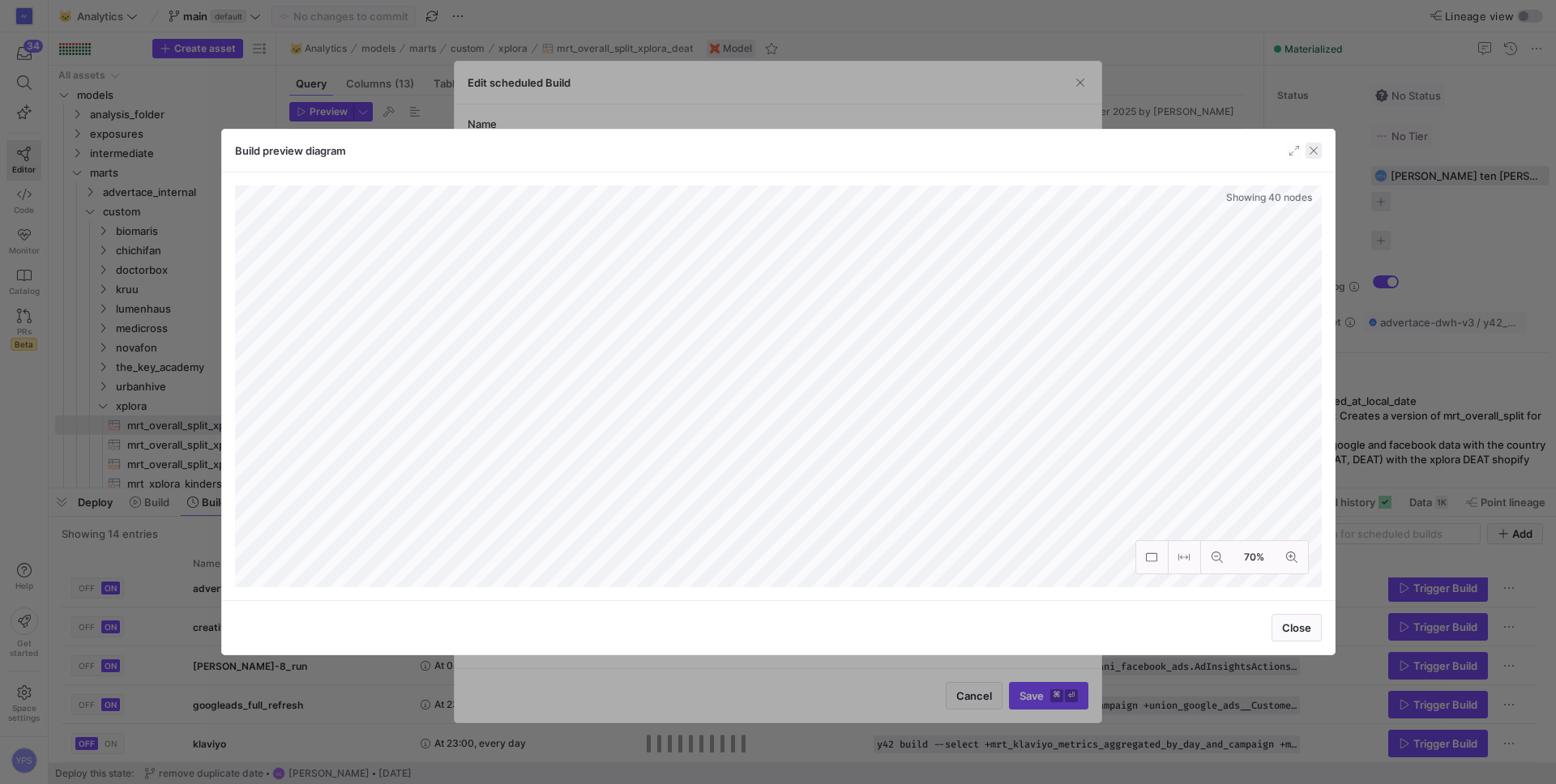
click at [1317, 147] on span "button" at bounding box center [1314, 151] width 16 height 16
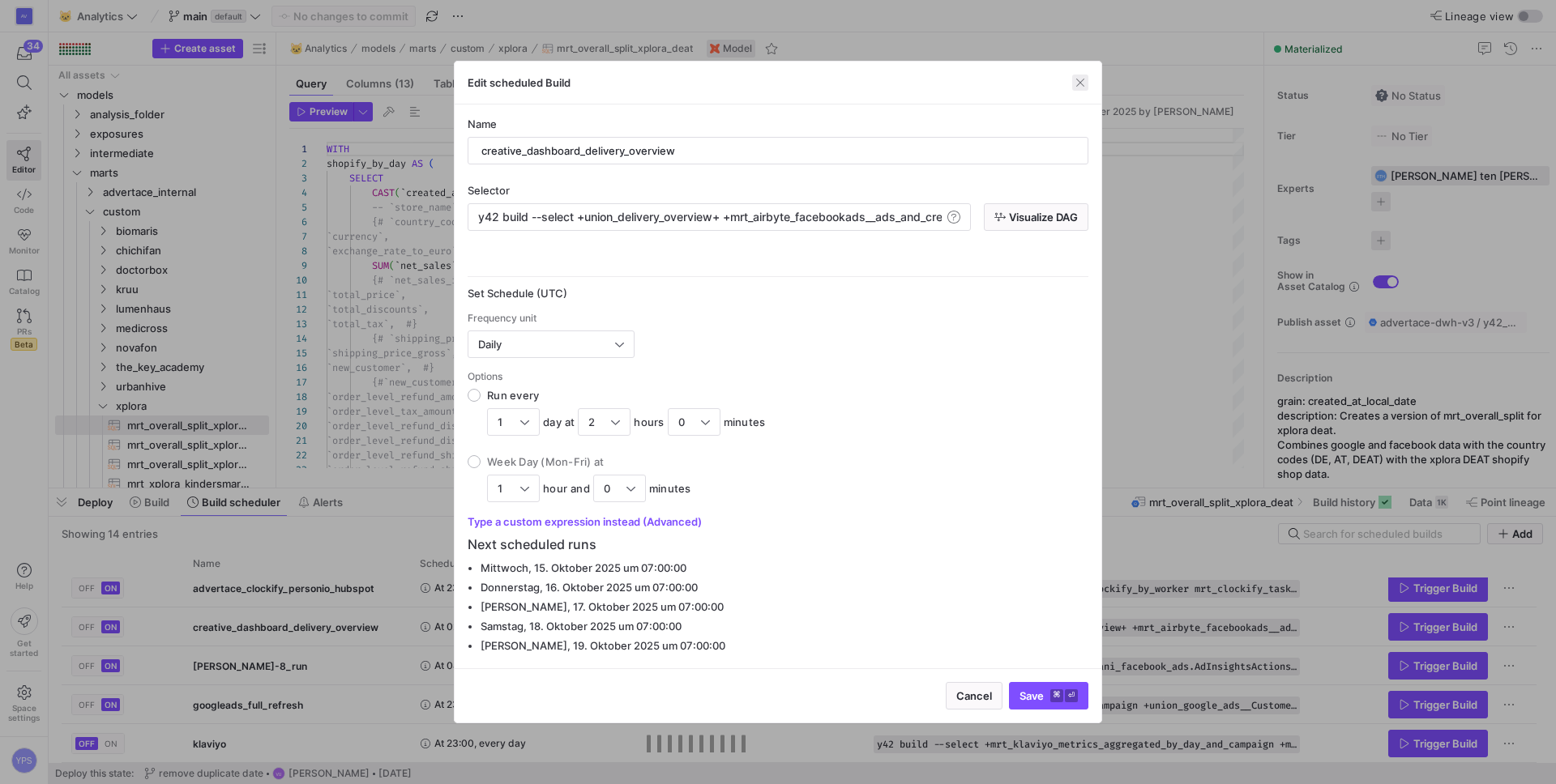
click at [1082, 86] on span "button" at bounding box center [1080, 82] width 16 height 16
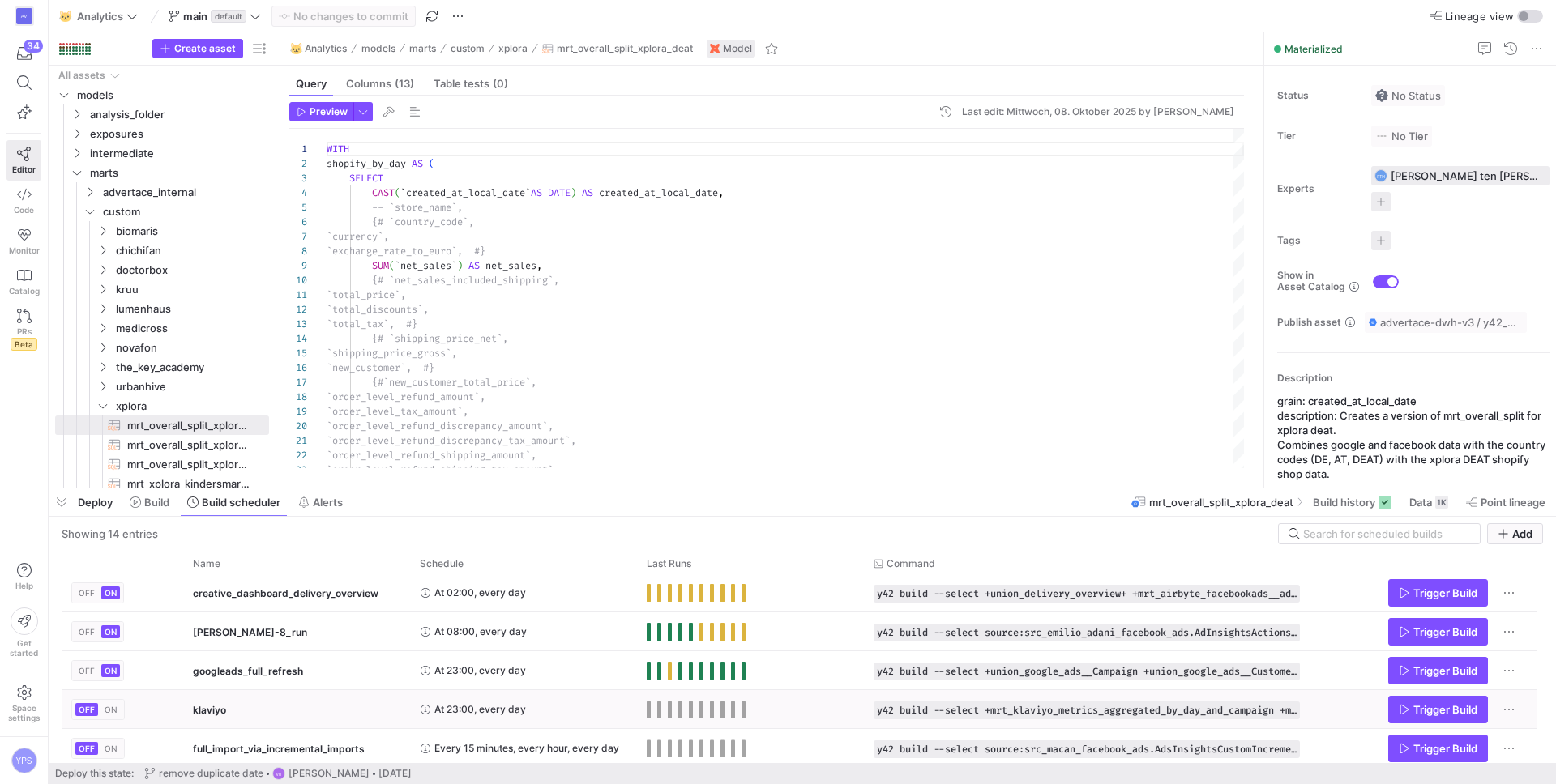
scroll to position [84, 0]
click at [301, 680] on mat-tooltip-component "orchestration.y42_project.klaviyo" at bounding box center [296, 691] width 162 height 31
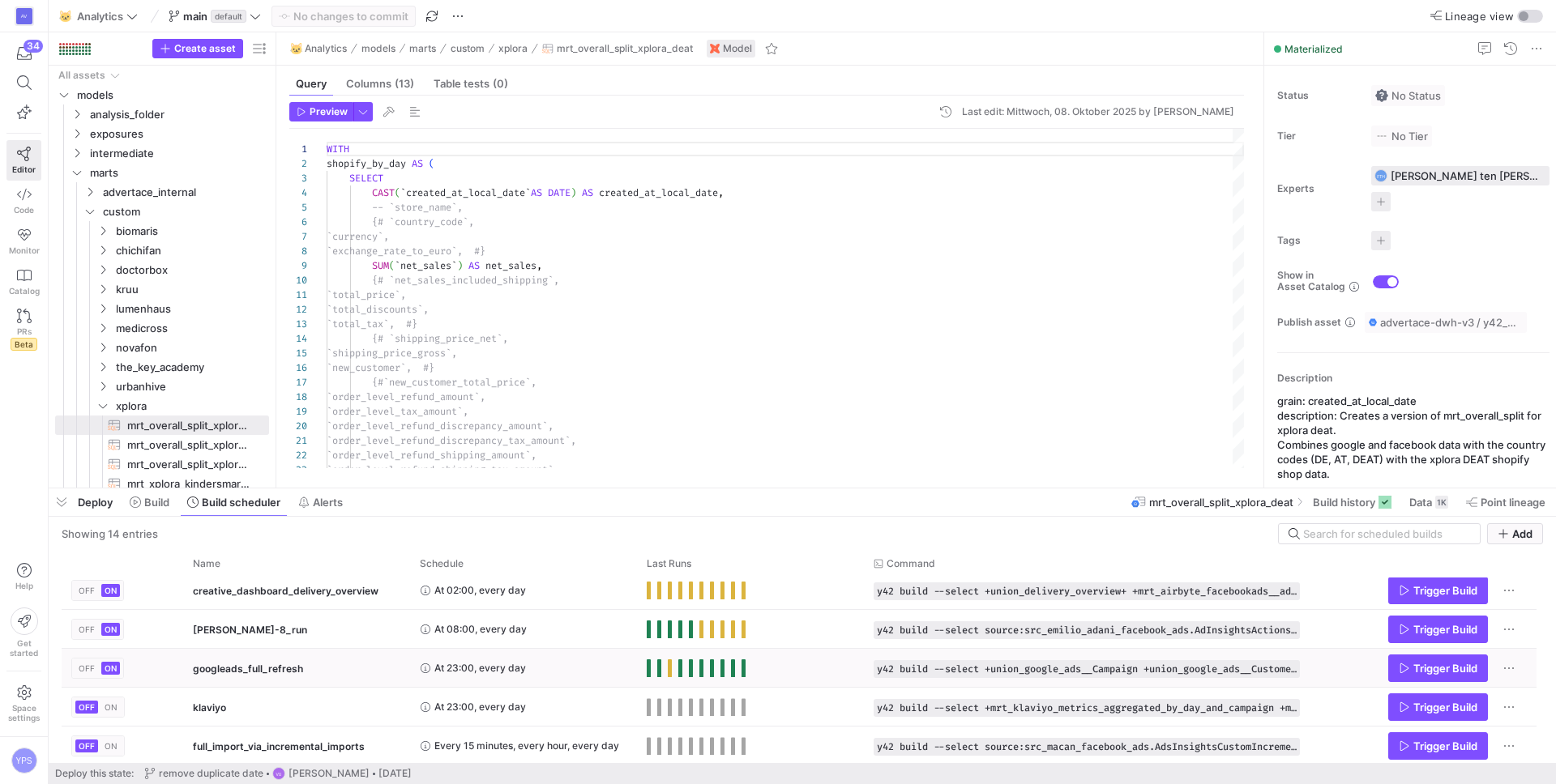
click at [317, 661] on div "googleads_full_refresh" at bounding box center [296, 668] width 207 height 38
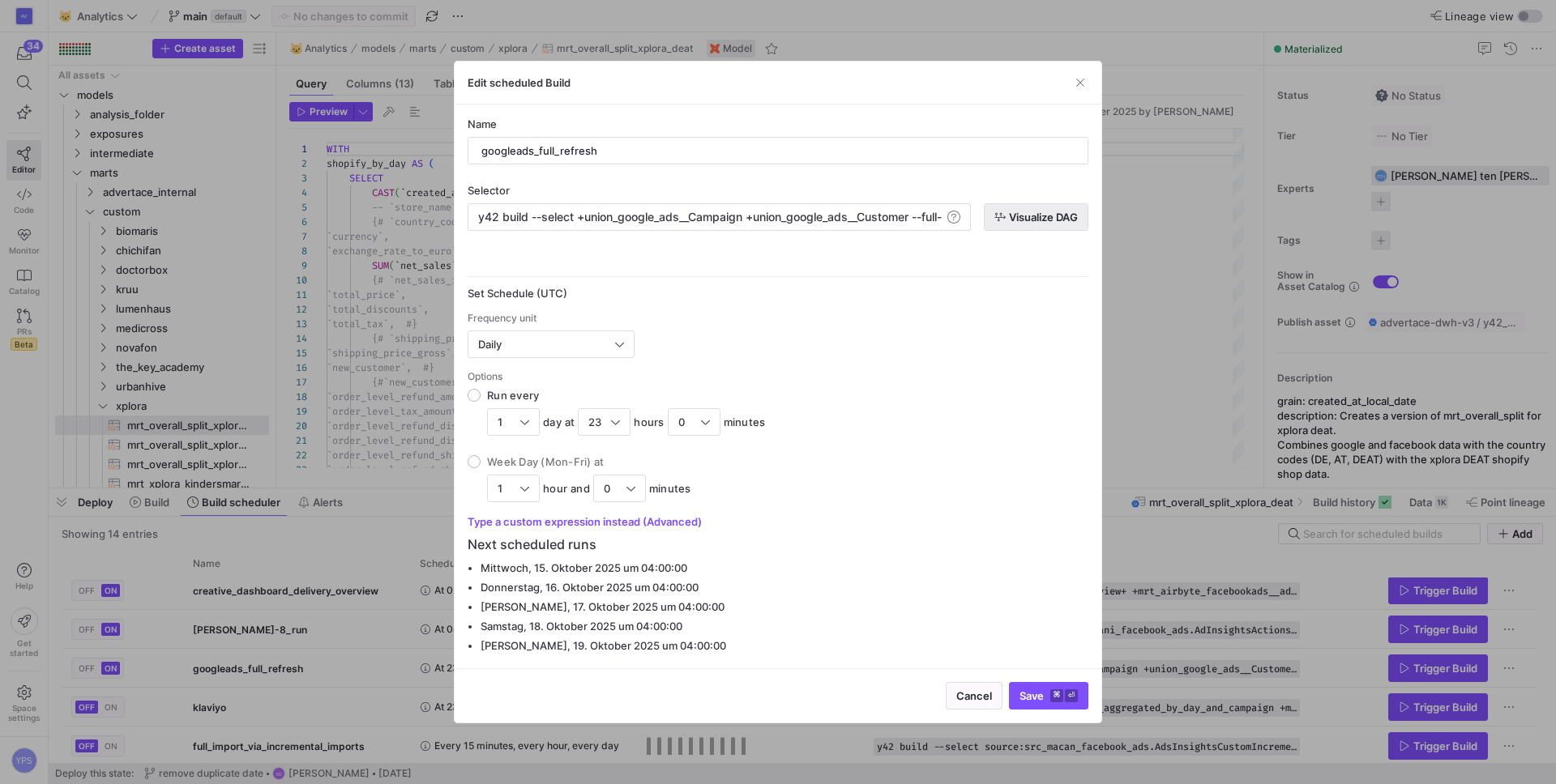
click at [1005, 212] on span "Visualize DAG" at bounding box center [1035, 217] width 83 height 13
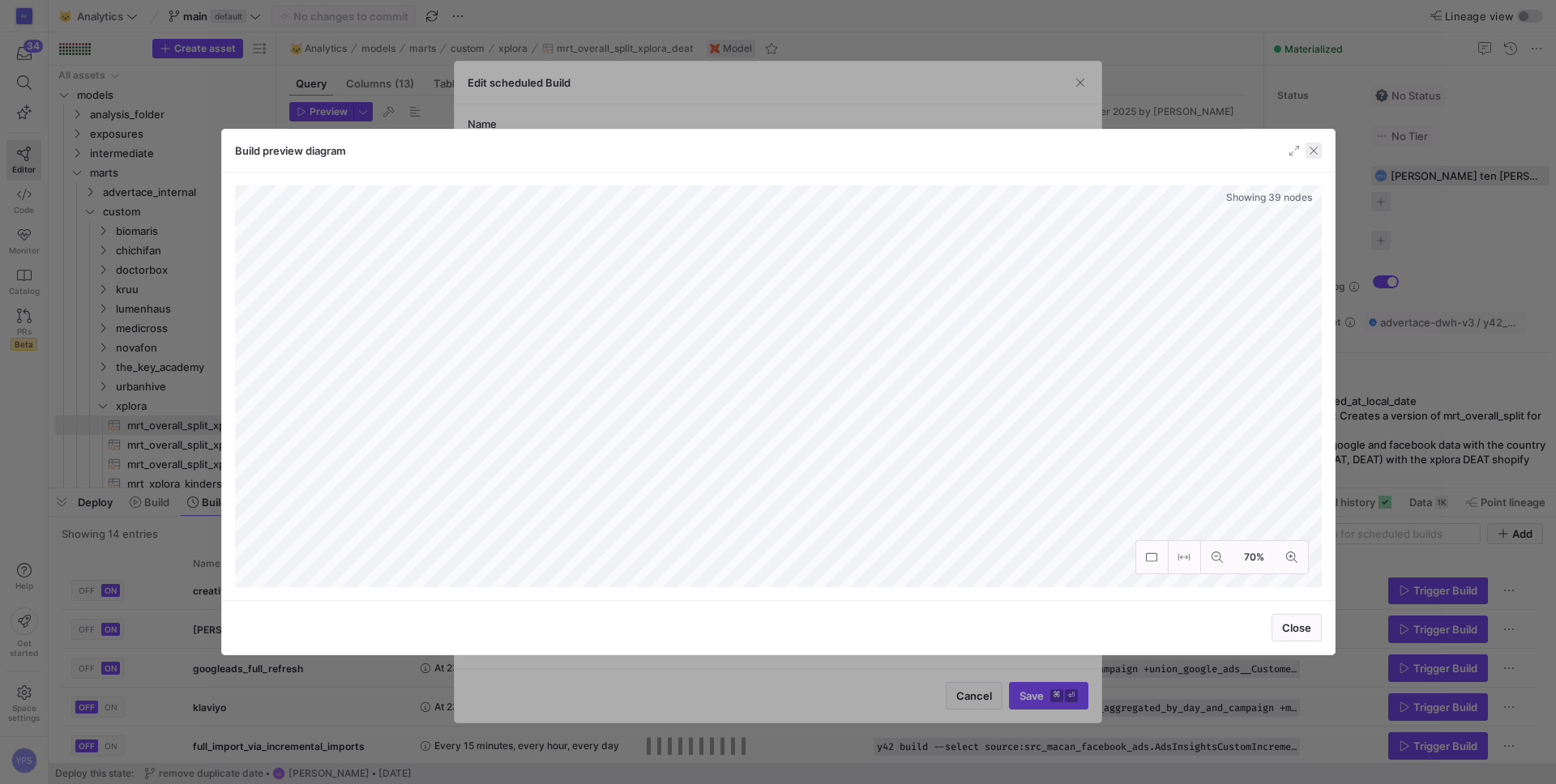
click at [1318, 146] on span "button" at bounding box center [1314, 151] width 16 height 16
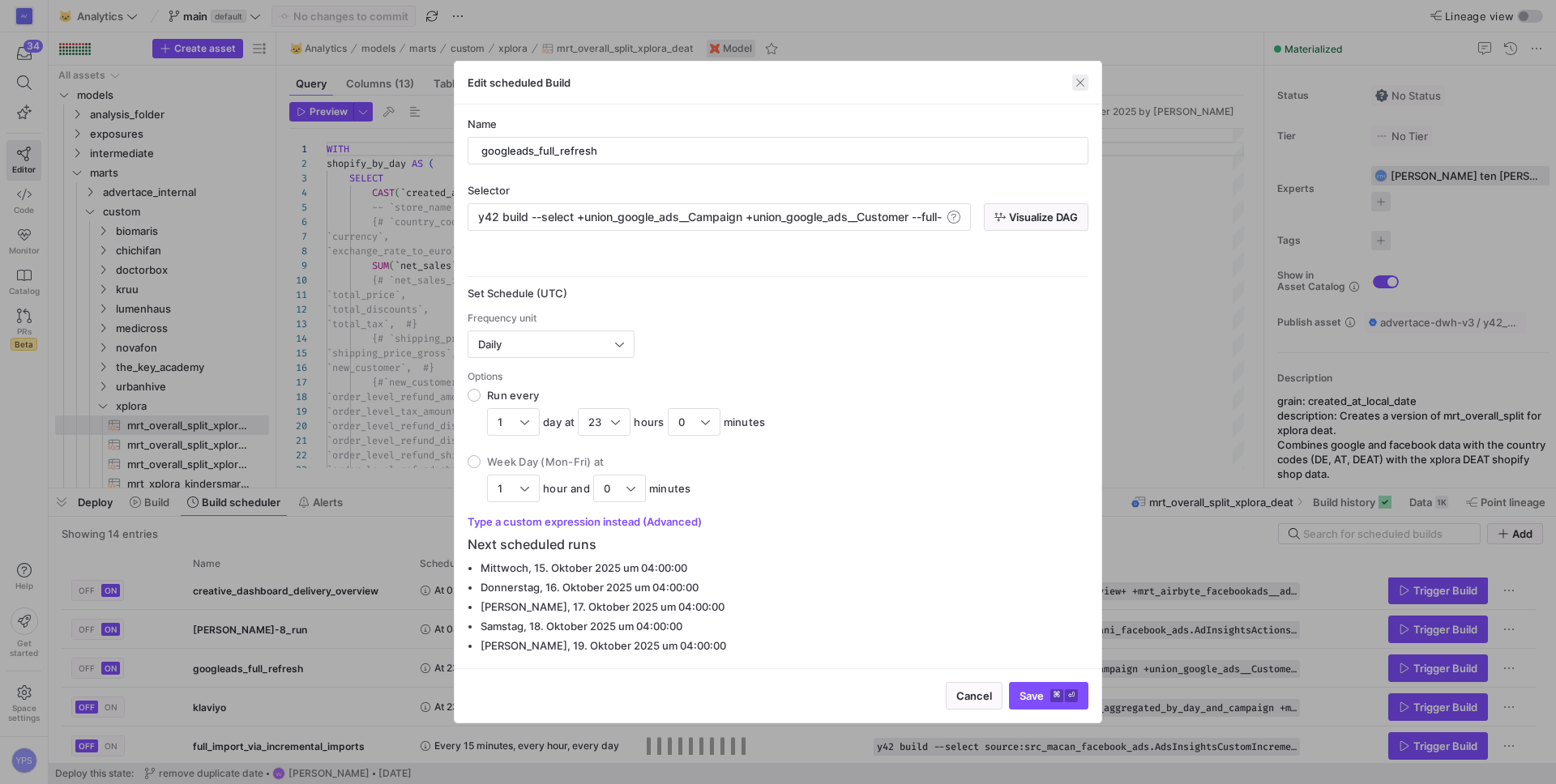
click at [1072, 78] on span "button" at bounding box center [1080, 82] width 16 height 16
